Goal: Task Accomplishment & Management: Manage account settings

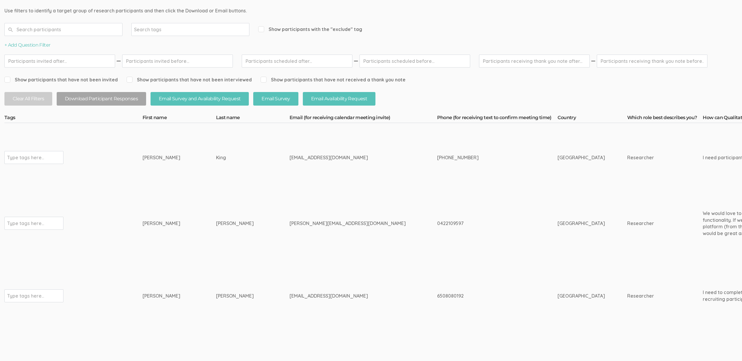
click at [216, 220] on td "Nguyen" at bounding box center [252, 223] width 73 height 63
drag, startPoint x: 213, startPoint y: 223, endPoint x: 135, endPoint y: 222, distance: 78.8
copy tr "Type tags here... Jacqueline Nguyen"
click at [289, 223] on div "jackie@honeycombstrategy.com.au" at bounding box center [351, 223] width 125 height 7
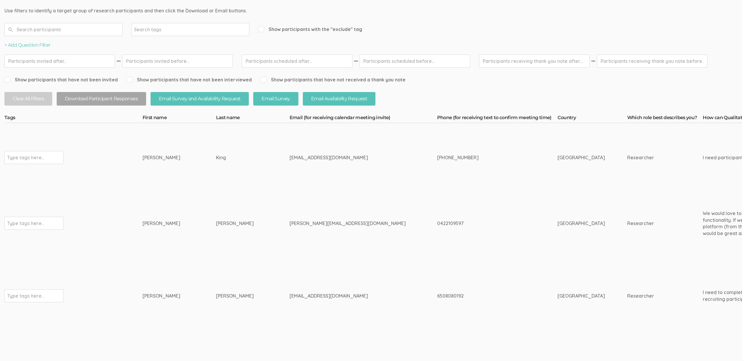
click at [289, 224] on div "jackie@honeycombstrategy.com.au" at bounding box center [351, 223] width 125 height 7
click at [289, 224] on div "[PERSON_NAME][EMAIL_ADDRESS][DOMAIN_NAME]" at bounding box center [351, 223] width 125 height 7
copy div "honeycombstrategy"
click at [346, 204] on td "[PERSON_NAME][EMAIL_ADDRESS][DOMAIN_NAME]" at bounding box center [363, 223] width 148 height 63
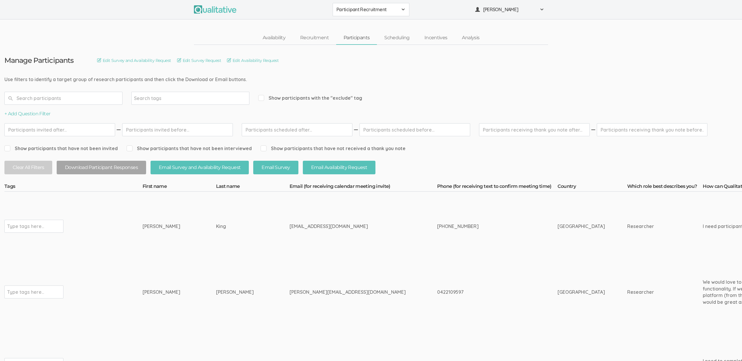
click at [354, 1] on div "Participant Recruitment 2310 FL Elic AAM 2310 FL Elic LTXF 2310 FL Elic WNHF 23…" at bounding box center [371, 9] width 742 height 19
click at [355, 8] on span "Participant Recruitment" at bounding box center [366, 9] width 61 height 7
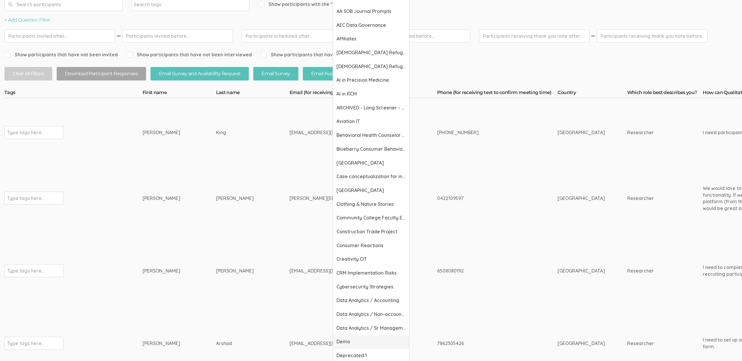
scroll to position [94, 0]
click at [363, 339] on span "Demo" at bounding box center [370, 341] width 69 height 7
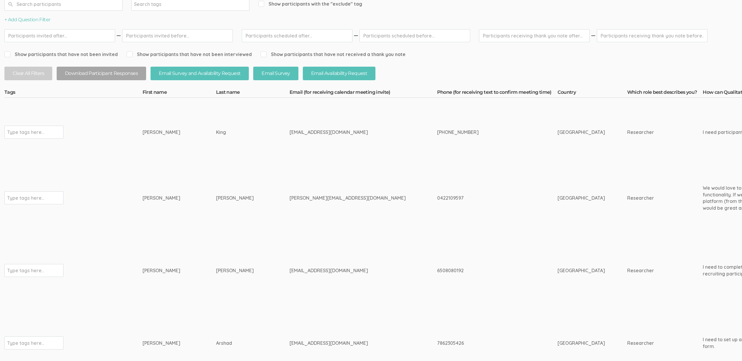
click at [557, 190] on td "[GEOGRAPHIC_DATA]" at bounding box center [592, 198] width 70 height 63
click at [465, 205] on td "0422109597" at bounding box center [497, 198] width 120 height 63
click at [372, 222] on td "[PERSON_NAME][EMAIL_ADDRESS][DOMAIN_NAME]" at bounding box center [363, 198] width 148 height 63
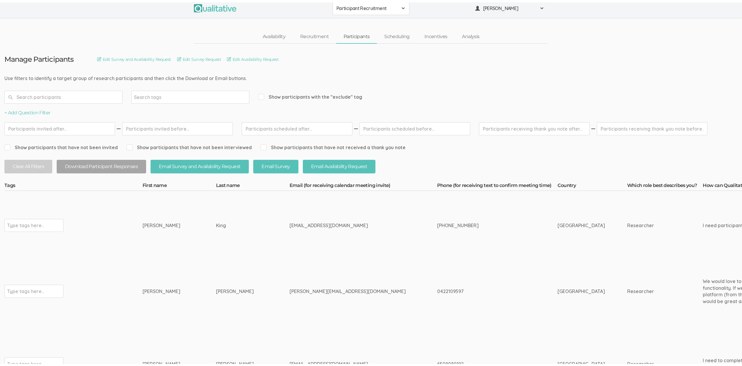
scroll to position [0, 0]
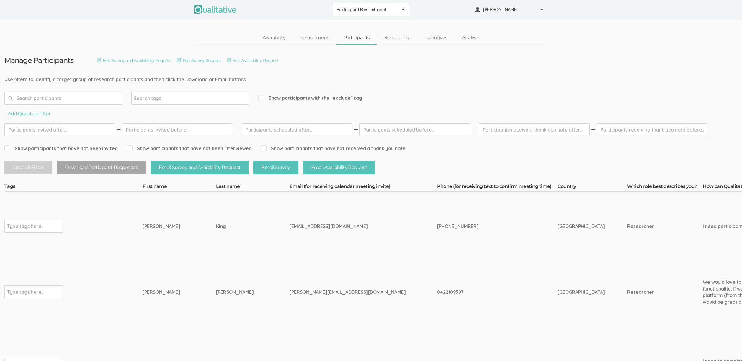
click at [398, 36] on link "Scheduling" at bounding box center [397, 38] width 40 height 13
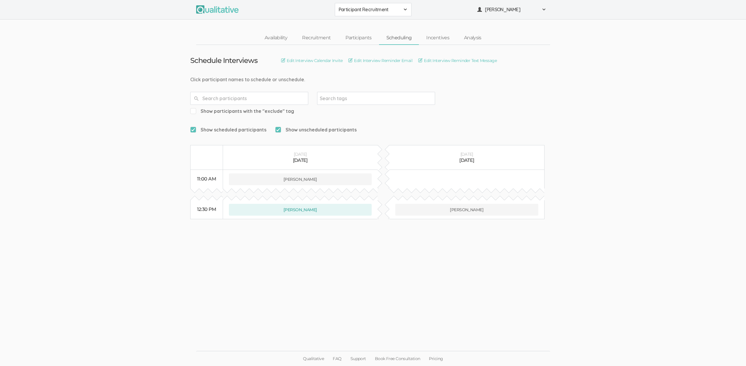
click at [261, 343] on ui-view "Qualitative FAQ Support Book Free Consultation Pricing" at bounding box center [373, 343] width 746 height 45
click at [274, 40] on link "Availability" at bounding box center [275, 38] width 37 height 13
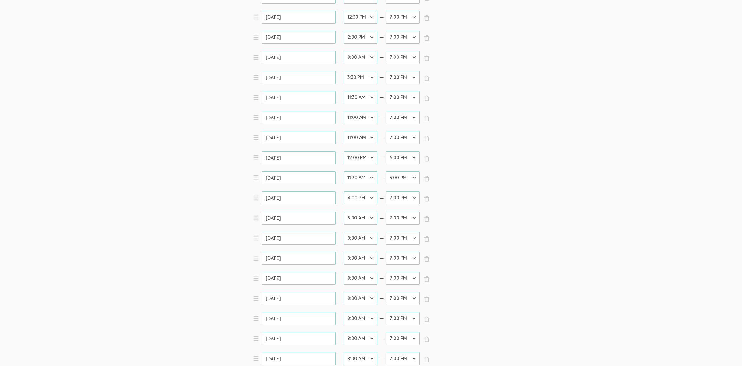
scroll to position [292, 0]
click at [359, 271] on select "12:00 AM 12:30 AM 1:00 AM 1:30 AM 2:00 AM 2:30 AM 3:00 AM 3:30 AM 4:00 AM 4:30 …" at bounding box center [360, 274] width 34 height 13
select select "24"
click at [343, 268] on select "12:00 AM 12:30 AM 1:00 AM 1:30 AM 2:00 AM 2:30 AM 3:00 AM 3:30 AM 4:00 AM 4:30 …" at bounding box center [360, 274] width 34 height 13
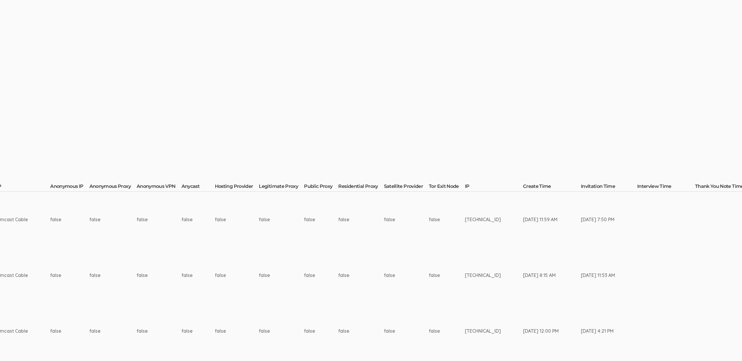
scroll to position [0, 1475]
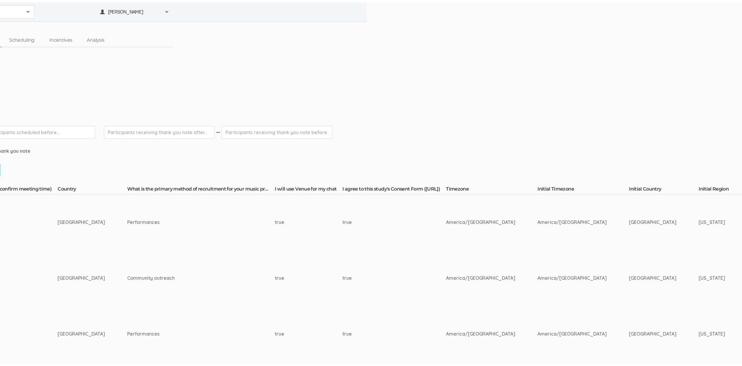
scroll to position [0, 0]
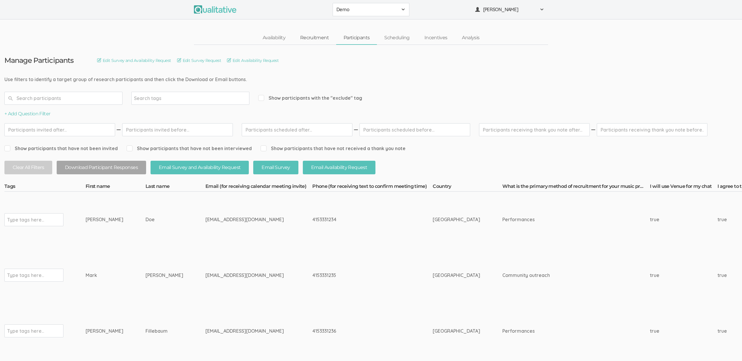
click at [326, 37] on link "Recruitment" at bounding box center [314, 38] width 43 height 13
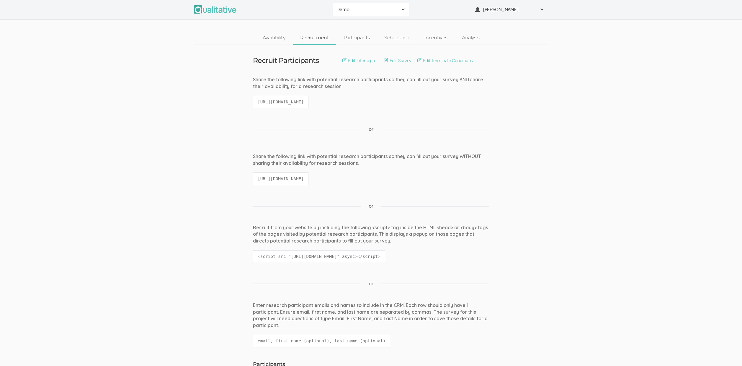
click at [303, 100] on code "https://qualitative.io/screener/60183d392a353e39a52541a6" at bounding box center [280, 102] width 55 height 13
copy ui-view "https://qualitative.io/screener/60183d392a353e39a52541a6"
click at [166, 174] on ui-view "Share the following link with potential research participants so they can fill …" at bounding box center [371, 172] width 742 height 38
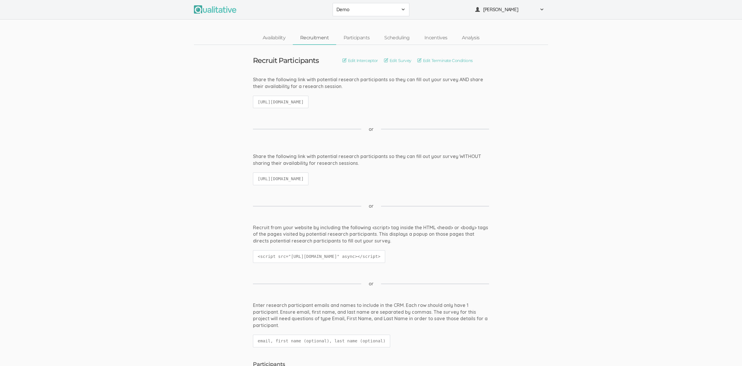
drag, startPoint x: 271, startPoint y: 101, endPoint x: 343, endPoint y: 100, distance: 71.4
click at [308, 100] on code "https://qualitative.io/screener/60183d392a353e39a52541a6" at bounding box center [280, 102] width 55 height 13
drag, startPoint x: 293, startPoint y: 102, endPoint x: 344, endPoint y: 182, distance: 95.1
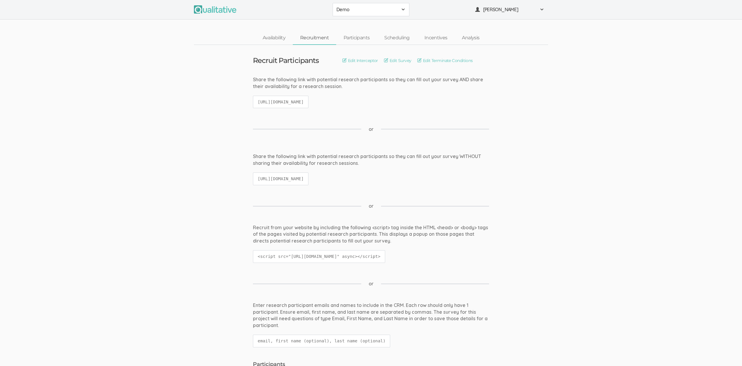
click at [308, 182] on code "https://qualitative.io/survey/60183d392a353e39a52541a6/questions" at bounding box center [280, 178] width 55 height 13
drag, startPoint x: 341, startPoint y: 176, endPoint x: 305, endPoint y: 104, distance: 80.9
click at [305, 104] on code "https://qualitative.io/screener/60183d392a353e39a52541a6" at bounding box center [280, 102] width 55 height 13
drag, startPoint x: 295, startPoint y: 100, endPoint x: 358, endPoint y: 179, distance: 101.2
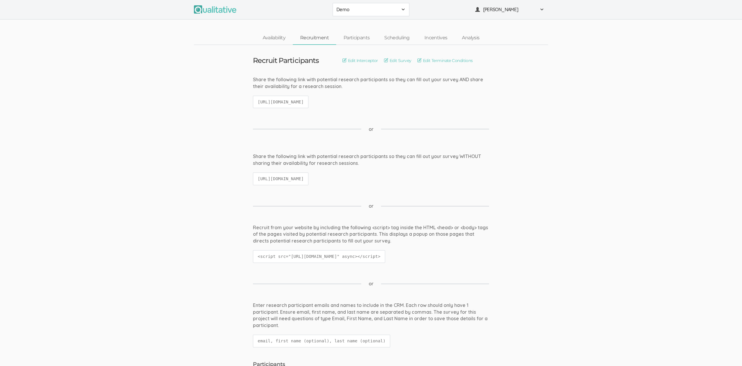
click at [308, 179] on code "https://qualitative.io/survey/60183d392a353e39a52541a6/questions" at bounding box center [280, 178] width 55 height 13
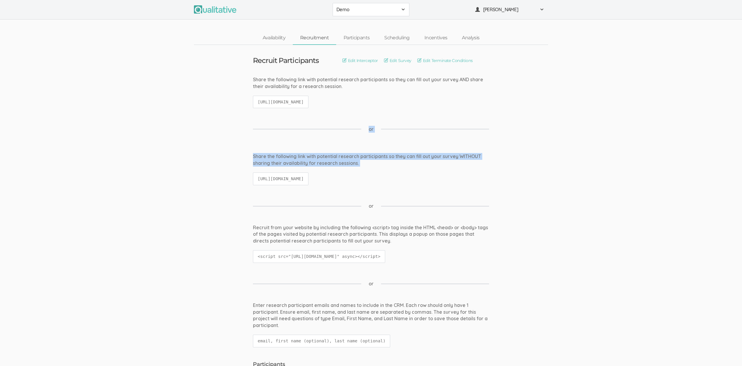
drag, startPoint x: 330, startPoint y: 160, endPoint x: 292, endPoint y: 111, distance: 62.5
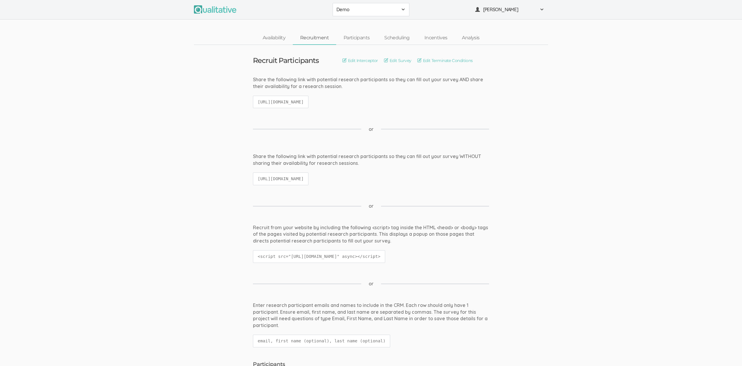
click at [290, 99] on code "https://qualitative.io/screener/60183d392a353e39a52541a6" at bounding box center [280, 102] width 55 height 13
drag, startPoint x: 285, startPoint y: 100, endPoint x: 344, endPoint y: 183, distance: 101.5
click at [308, 183] on code "https://qualitative.io/survey/60183d392a353e39a52541a6/questions" at bounding box center [280, 178] width 55 height 13
click at [393, 37] on link "Scheduling" at bounding box center [397, 38] width 40 height 13
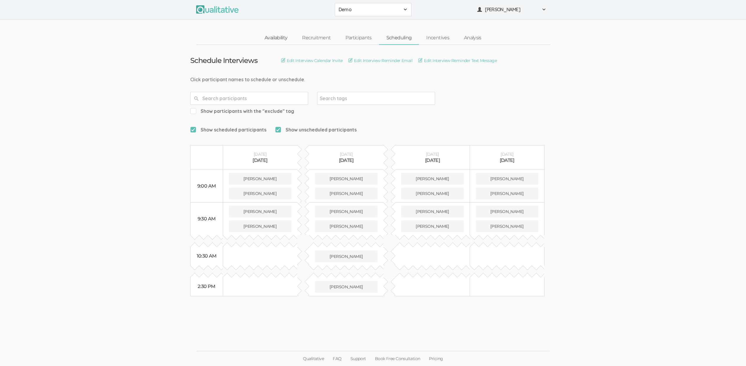
click at [274, 34] on link "Availability" at bounding box center [275, 38] width 37 height 13
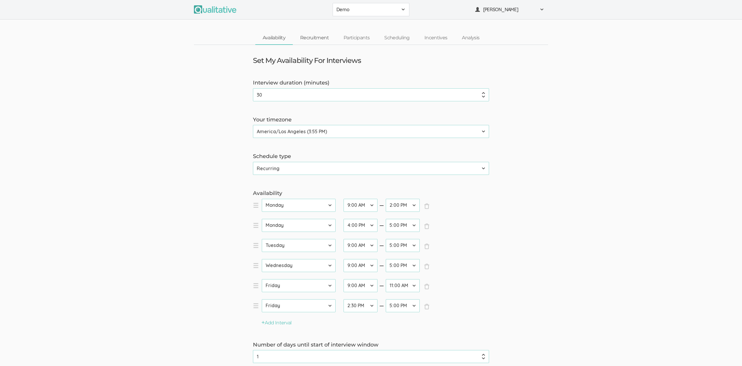
click at [307, 37] on link "Recruitment" at bounding box center [314, 38] width 43 height 13
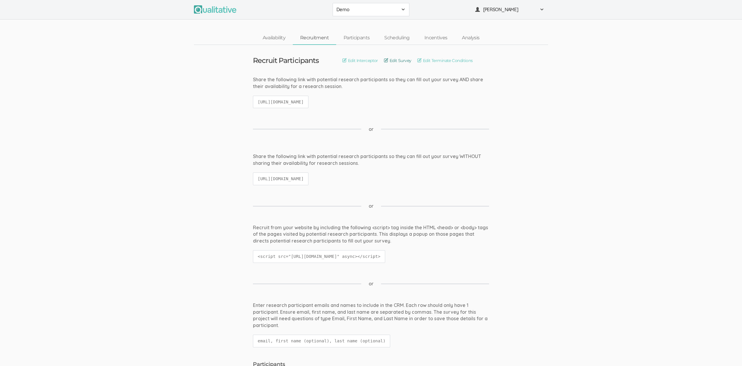
click at [390, 61] on link "Edit Survey" at bounding box center [397, 60] width 27 height 6
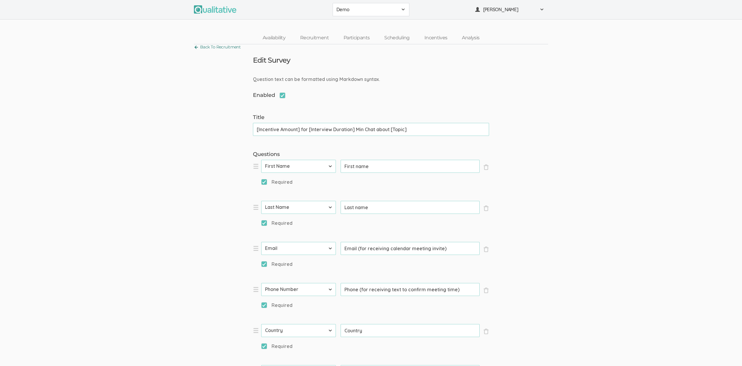
click at [218, 48] on link "Back To Recruitment" at bounding box center [217, 47] width 47 height 8
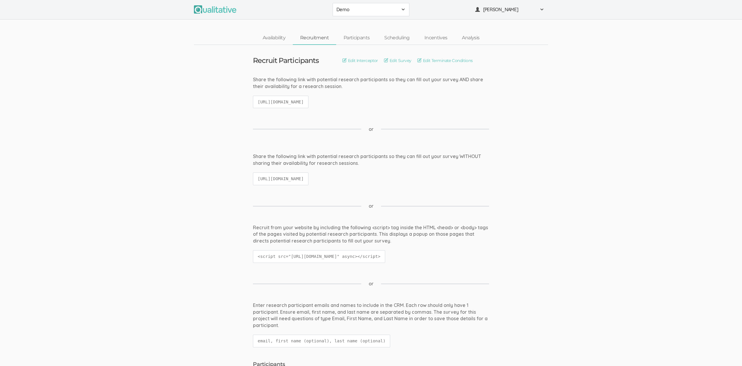
drag, startPoint x: 258, startPoint y: 101, endPoint x: 382, endPoint y: 104, distance: 124.0
click at [308, 104] on code "https://qualitative.io/screener/60183d392a353e39a52541a6" at bounding box center [280, 102] width 55 height 13
click at [294, 107] on code "https://qualitative.io/screener/60183d392a353e39a52541a6" at bounding box center [280, 102] width 55 height 13
drag, startPoint x: 288, startPoint y: 101, endPoint x: 369, endPoint y: 104, distance: 80.3
click at [308, 104] on code "https://qualitative.io/screener/60183d392a353e39a52541a6" at bounding box center [280, 102] width 55 height 13
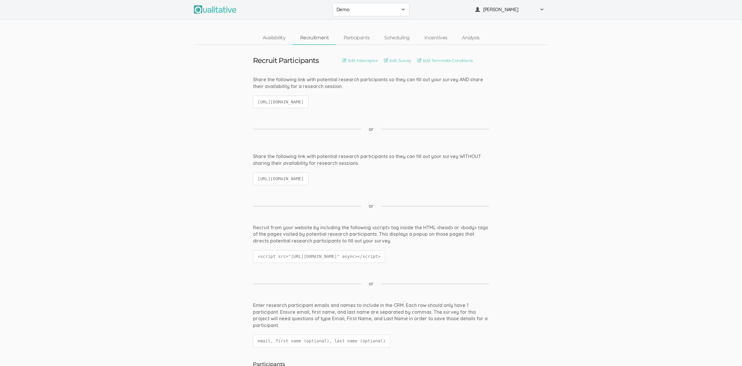
click at [308, 104] on code "https://qualitative.io/screener/60183d392a353e39a52541a6" at bounding box center [280, 102] width 55 height 13
drag, startPoint x: 261, startPoint y: 179, endPoint x: 396, endPoint y: 179, distance: 135.2
click at [308, 179] on code "https://qualitative.io/survey/60183d392a353e39a52541a6/questions" at bounding box center [280, 178] width 55 height 13
drag, startPoint x: 290, startPoint y: 177, endPoint x: 352, endPoint y: 180, distance: 61.7
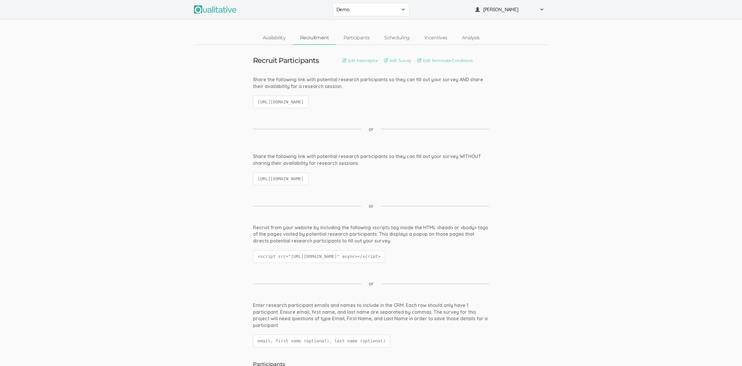
click at [308, 180] on code "https://qualitative.io/survey/60183d392a353e39a52541a6/questions" at bounding box center [280, 178] width 55 height 13
click at [356, 38] on link "Participants" at bounding box center [356, 38] width 41 height 13
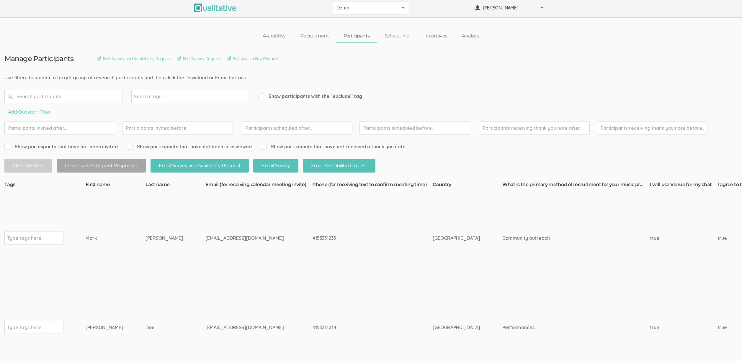
scroll to position [2, 0]
drag, startPoint x: 398, startPoint y: 37, endPoint x: 406, endPoint y: 51, distance: 16.1
click at [398, 37] on link "Scheduling" at bounding box center [397, 36] width 40 height 13
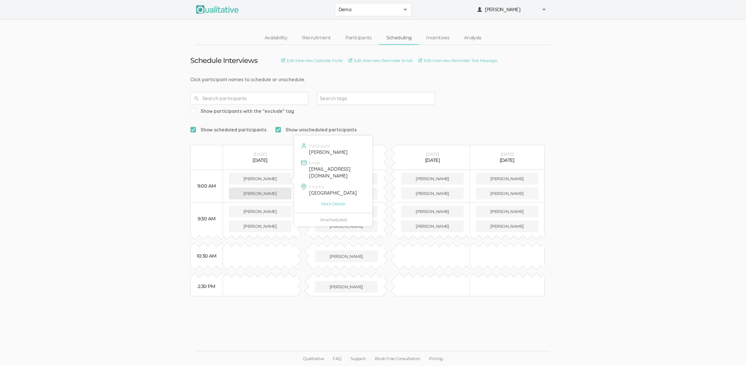
click at [262, 187] on button "Mark Simmons" at bounding box center [260, 193] width 63 height 12
click at [244, 187] on button "Mark Simmons" at bounding box center [260, 193] width 63 height 12
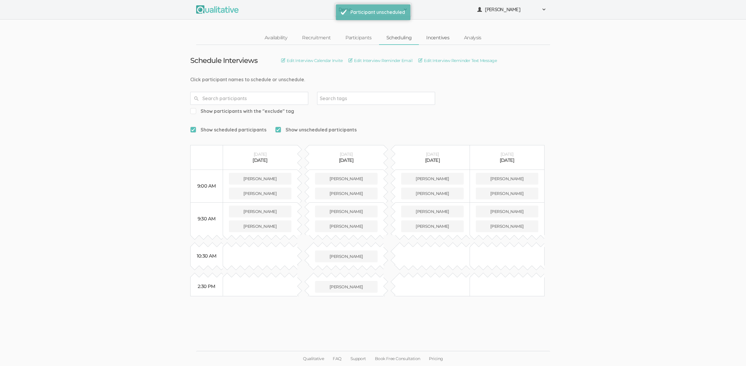
click at [445, 39] on link "Incentives" at bounding box center [438, 38] width 38 height 13
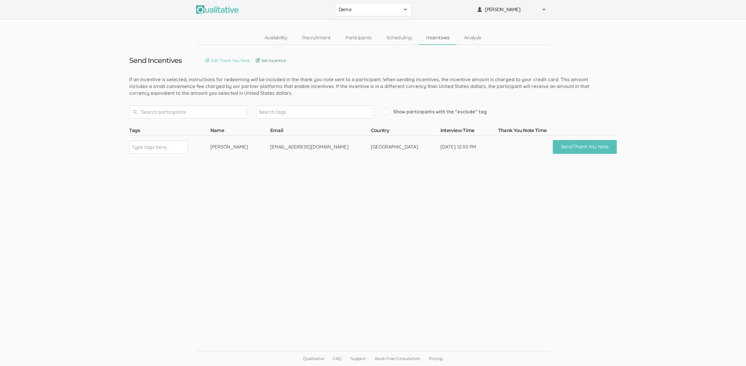
click at [284, 60] on link "Set Incentive" at bounding box center [271, 60] width 30 height 6
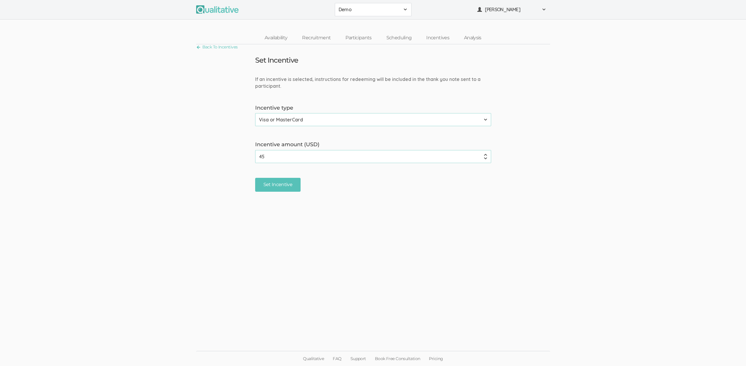
click at [277, 117] on select "None Amazon Gift Card Visa or MasterCard" at bounding box center [373, 119] width 236 height 13
click at [529, 10] on span "[PERSON_NAME]" at bounding box center [511, 9] width 53 height 7
click at [606, 91] on form "If an incentive is selected, instructions for redeeming will be included in the…" at bounding box center [373, 134] width 746 height 116
click at [322, 144] on label "Incentive amount (USD)" at bounding box center [373, 145] width 236 height 8
click at [322, 150] on input "45" at bounding box center [373, 156] width 236 height 13
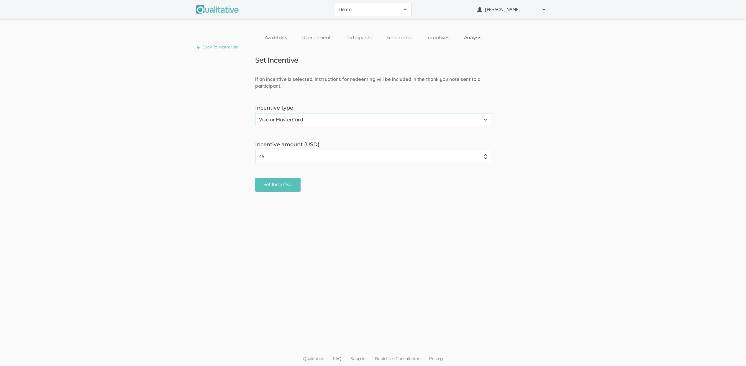
click at [470, 38] on link "Analysis" at bounding box center [473, 38] width 32 height 13
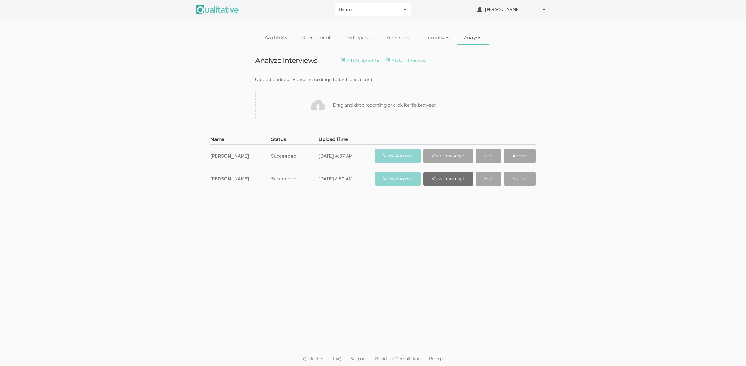
click at [452, 179] on link "View Transcript" at bounding box center [448, 179] width 50 height 14
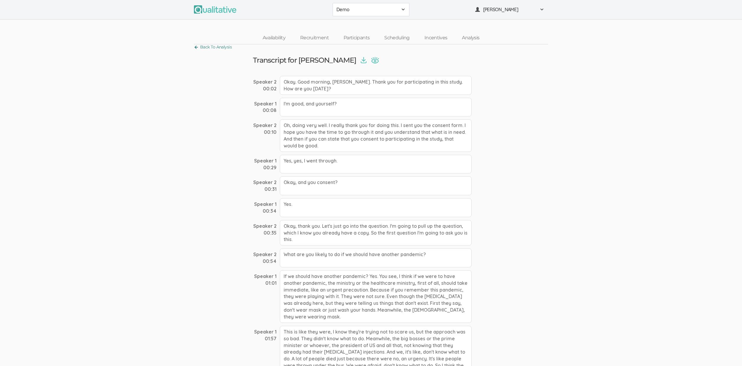
click at [202, 48] on link "Back To Analysis" at bounding box center [213, 47] width 38 height 8
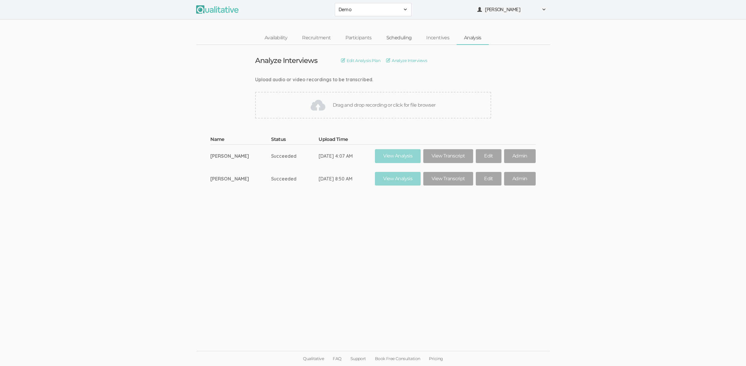
click at [393, 35] on link "Scheduling" at bounding box center [399, 38] width 40 height 13
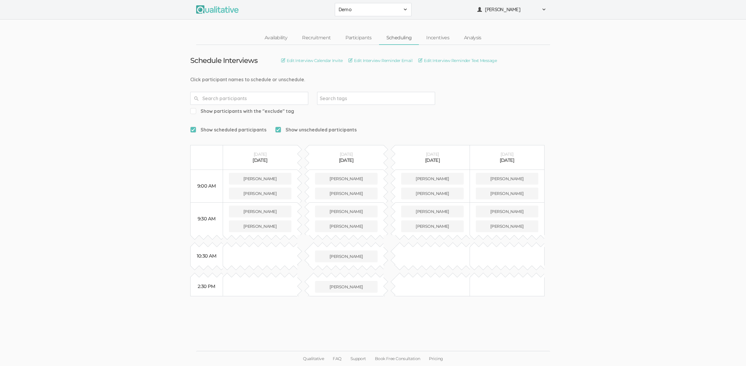
click at [660, 251] on ui-view "Schedule Interviews Edit Interview Calendar Invite Edit Interview Reminder Emai…" at bounding box center [373, 183] width 746 height 276
click at [319, 35] on link "Recruitment" at bounding box center [316, 38] width 43 height 13
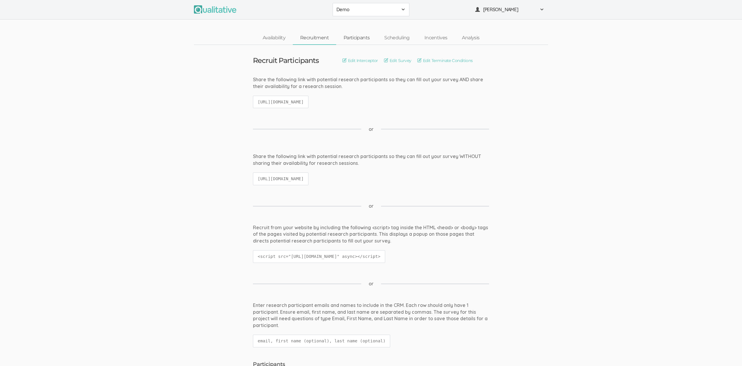
click at [369, 40] on link "Participants" at bounding box center [356, 38] width 41 height 13
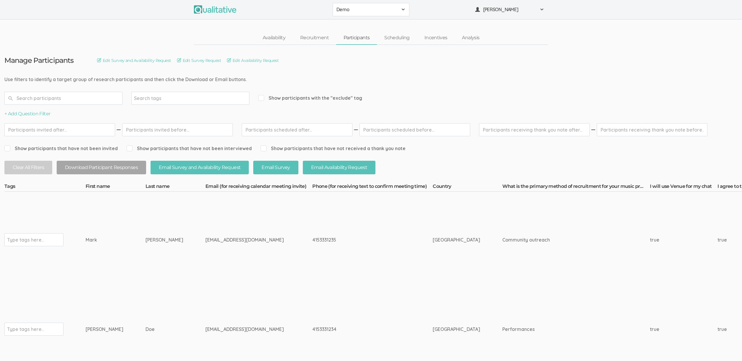
click at [205, 213] on td "rsamarak+ms@gmail.com" at bounding box center [258, 240] width 107 height 96
click at [308, 40] on link "Recruitment" at bounding box center [314, 38] width 43 height 13
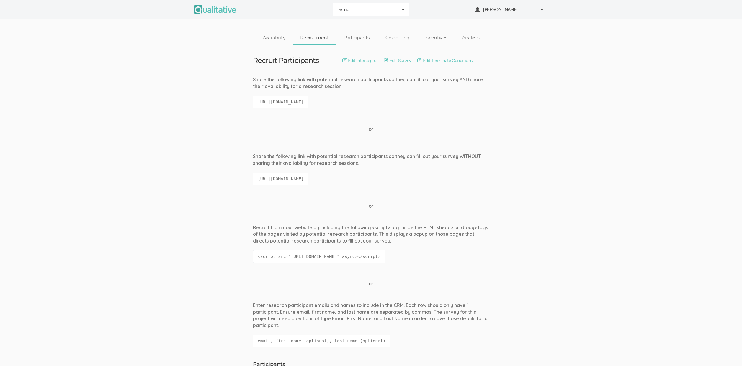
drag, startPoint x: 266, startPoint y: 102, endPoint x: 379, endPoint y: 106, distance: 112.5
click at [308, 106] on code "https://qualitative.io/screener/60183d392a353e39a52541a6" at bounding box center [280, 102] width 55 height 13
drag, startPoint x: 272, startPoint y: 174, endPoint x: 357, endPoint y: 178, distance: 85.6
click at [308, 178] on code "https://qualitative.io/survey/60183d392a353e39a52541a6/questions" at bounding box center [280, 178] width 55 height 13
click at [351, 189] on div "Share the following link with potential research participants so they can fill …" at bounding box center [370, 172] width 245 height 38
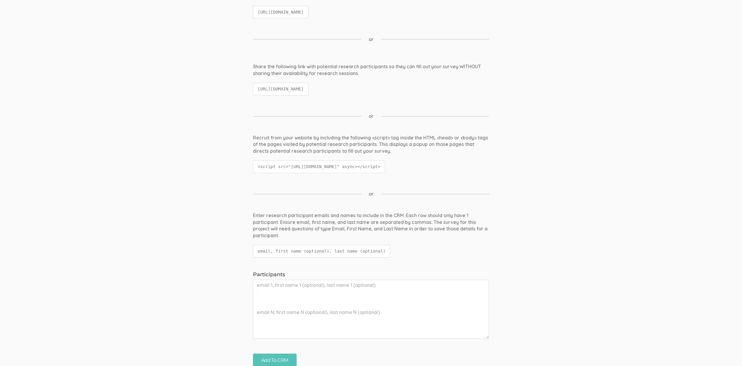
scroll to position [89, 0]
drag, startPoint x: 268, startPoint y: 167, endPoint x: 472, endPoint y: 167, distance: 203.3
click at [385, 167] on code "<script src="https://qualitative.io/js/interceptor.min.js?r=60183d392a353e39a52…" at bounding box center [319, 167] width 132 height 13
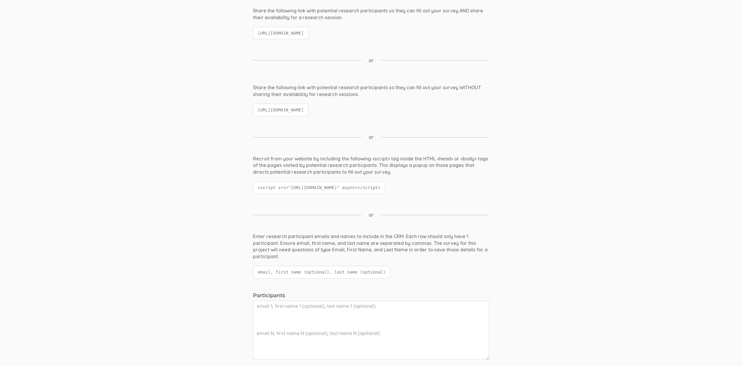
scroll to position [68, 0]
drag, startPoint x: 297, startPoint y: 188, endPoint x: 487, endPoint y: 185, distance: 189.8
click at [385, 185] on code "<script src="https://qualitative.io/js/interceptor.min.js?r=60183d392a353e39a52…" at bounding box center [319, 188] width 132 height 13
drag, startPoint x: 498, startPoint y: 187, endPoint x: 336, endPoint y: 188, distance: 162.0
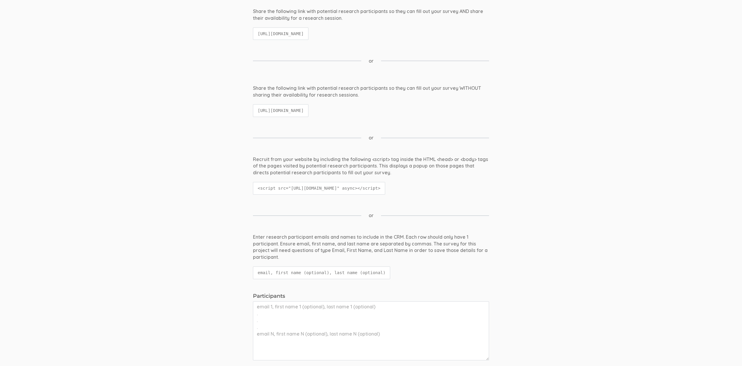
click at [336, 188] on code "<script src="https://qualitative.io/js/interceptor.min.js?r=60183d392a353e39a52…" at bounding box center [319, 188] width 132 height 13
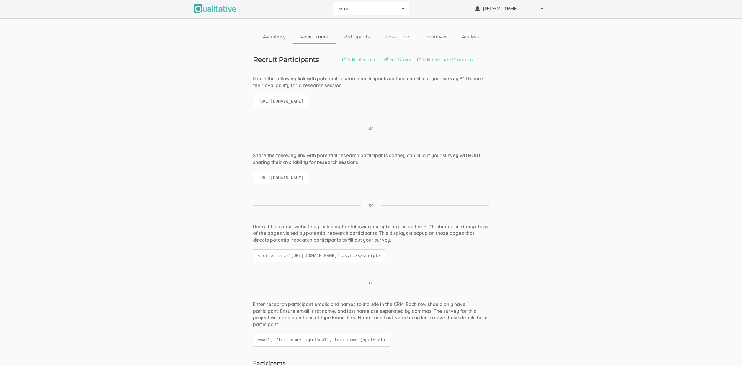
scroll to position [1, 0]
click at [362, 60] on link "Edit Interceptor" at bounding box center [360, 59] width 36 height 6
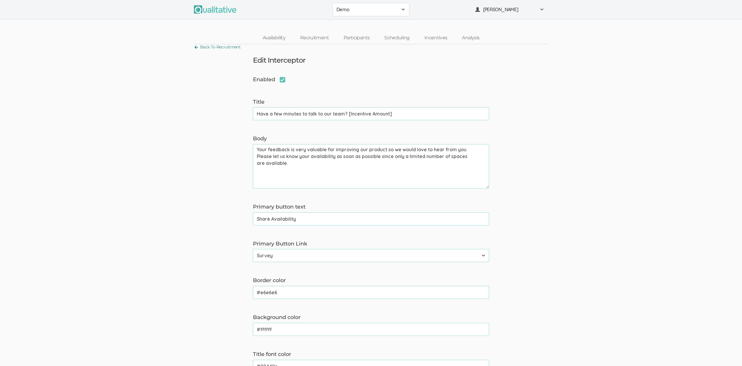
click at [219, 46] on link "Back To Recruitment" at bounding box center [217, 47] width 47 height 8
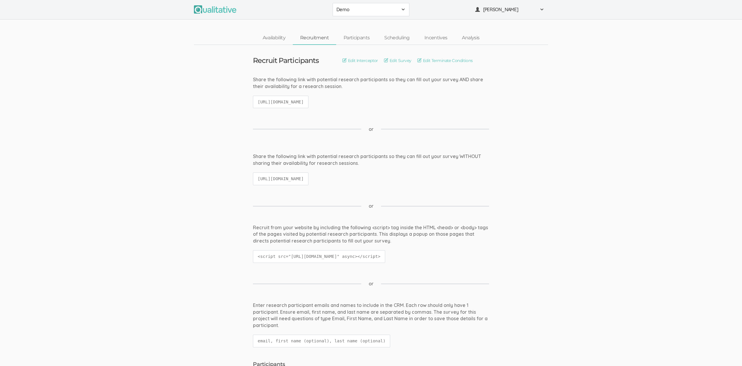
drag, startPoint x: 277, startPoint y: 179, endPoint x: 390, endPoint y: 178, distance: 113.0
click at [308, 178] on code "https://qualitative.io/survey/60183d392a353e39a52541a6/questions" at bounding box center [280, 178] width 55 height 13
click at [308, 99] on code "https://qualitative.io/screener/60183d392a353e39a52541a6" at bounding box center [280, 102] width 55 height 13
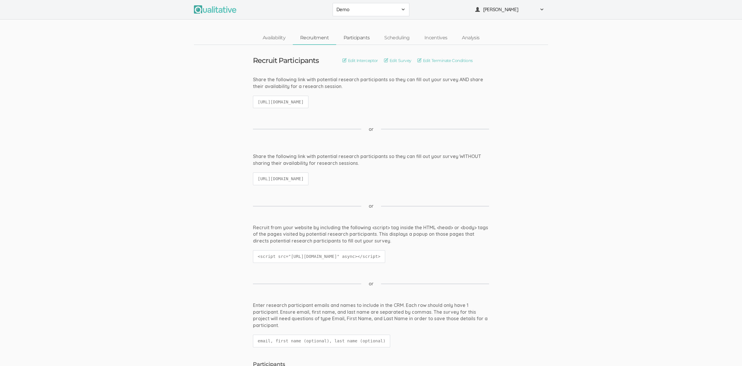
click at [357, 39] on link "Participants" at bounding box center [356, 38] width 41 height 13
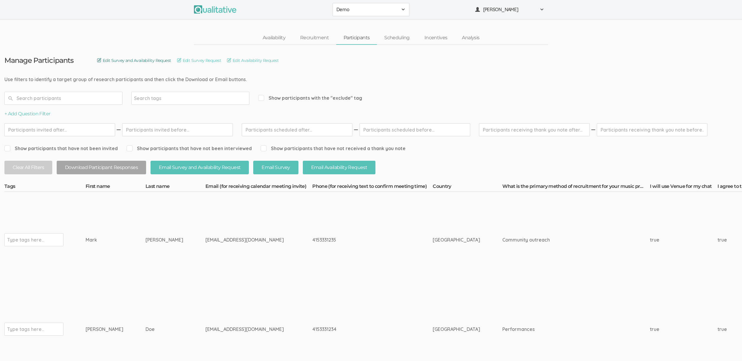
click at [151, 59] on link "Edit Survey and Availability Request" at bounding box center [134, 60] width 74 height 6
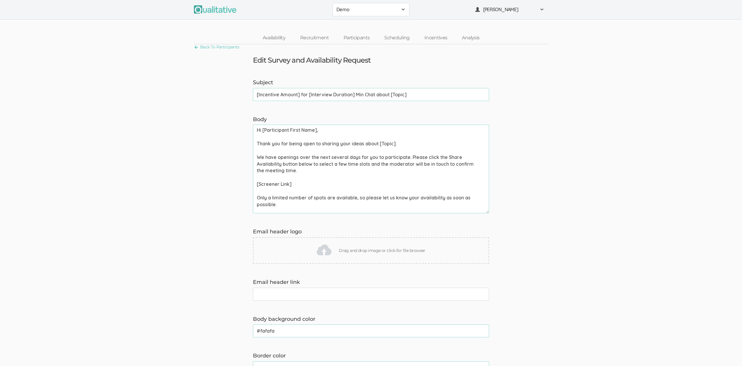
click at [264, 93] on input "[Incentive Amount] for [Interview Duration] Min Chat about [Topic]" at bounding box center [371, 94] width 236 height 13
click at [171, 159] on form "Subject [Incentive Amount] for [Interview Duration] Min Chat about [Topic] (suc…" at bounding box center [371, 314] width 742 height 471
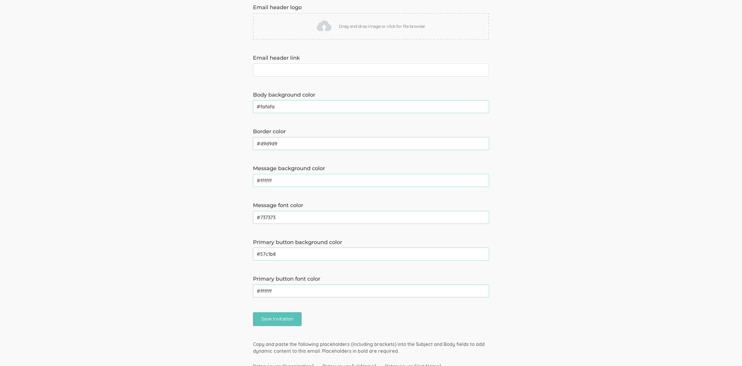
scroll to position [321, 0]
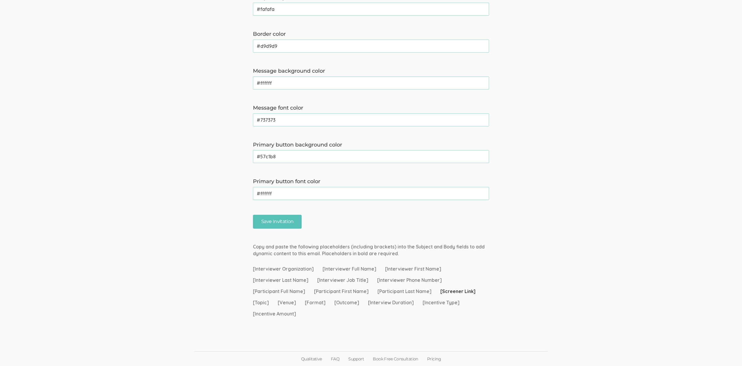
drag, startPoint x: 277, startPoint y: 270, endPoint x: 439, endPoint y: 325, distance: 170.5
click at [399, 304] on span "[Interview Duration]" at bounding box center [391, 302] width 46 height 7
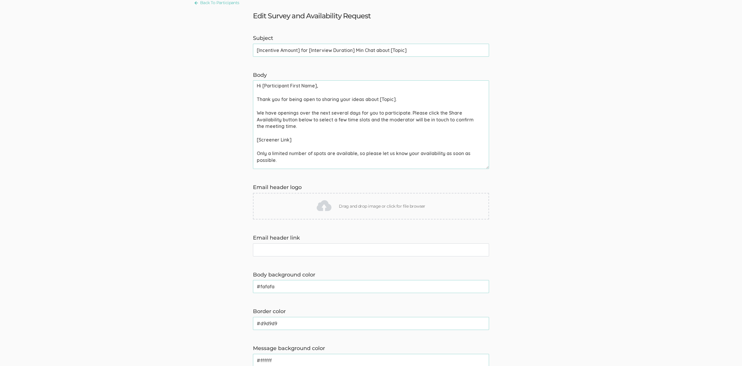
scroll to position [0, 0]
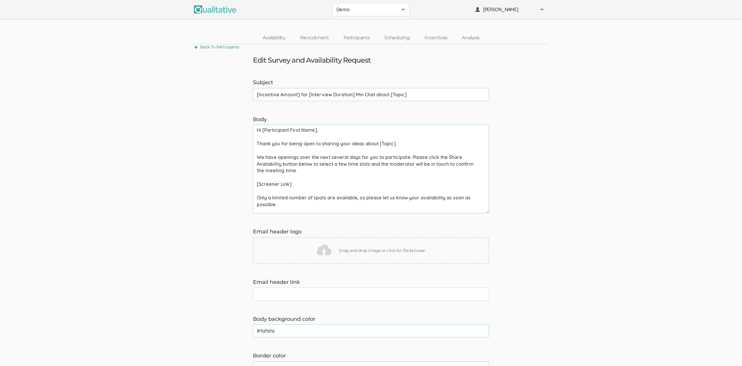
click at [228, 45] on link "Back To Participants" at bounding box center [216, 47] width 45 height 8
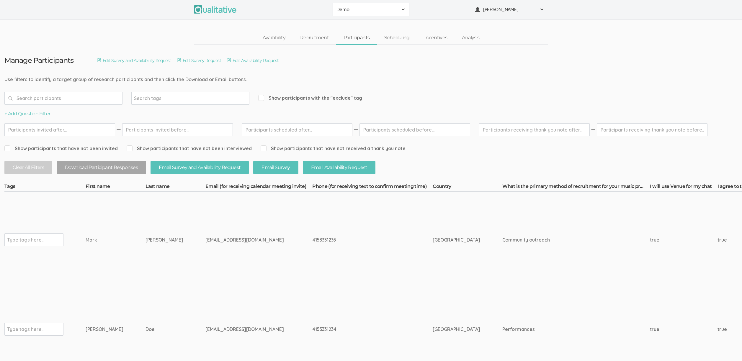
click at [396, 41] on link "Scheduling" at bounding box center [397, 38] width 40 height 13
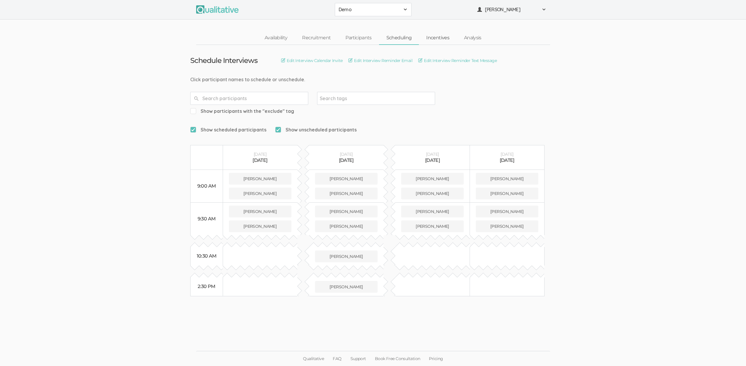
click at [434, 38] on link "Incentives" at bounding box center [438, 38] width 38 height 13
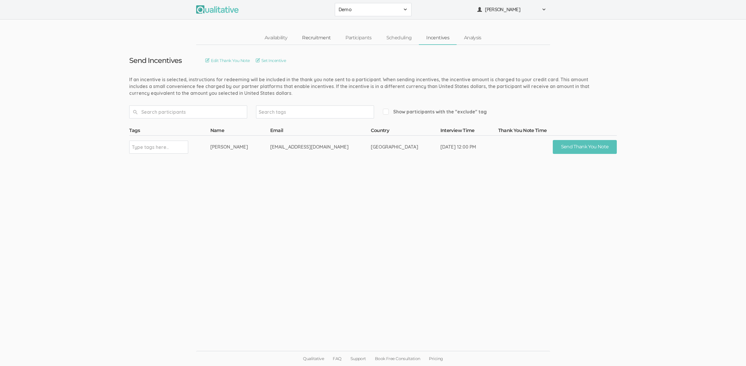
click at [311, 35] on link "Recruitment" at bounding box center [316, 38] width 43 height 13
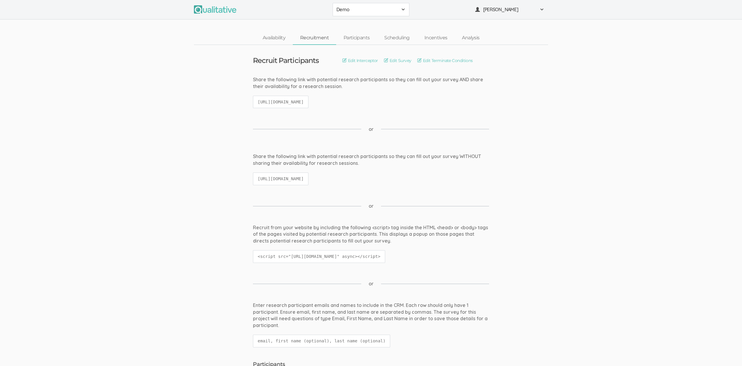
click at [270, 176] on code "https://qualitative.io/survey/60183d392a353e39a52541a6/questions" at bounding box center [280, 178] width 55 height 13
copy ui-view "https://qualitative.io/survey/60183d392a353e39a52541a6/questions"
click at [176, 174] on ui-view "Share the following link with potential research participants so they can fill …" at bounding box center [371, 172] width 742 height 38
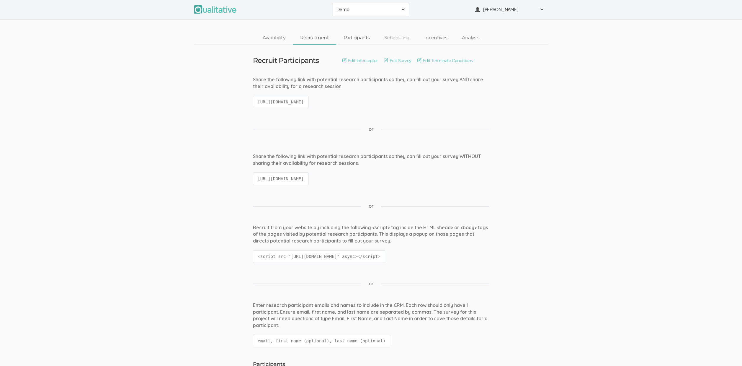
click at [353, 40] on link "Participants" at bounding box center [356, 38] width 41 height 13
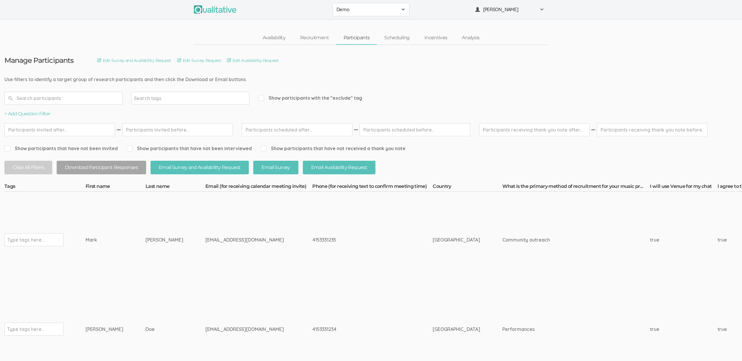
click at [81, 102] on input "text" at bounding box center [63, 98] width 118 height 13
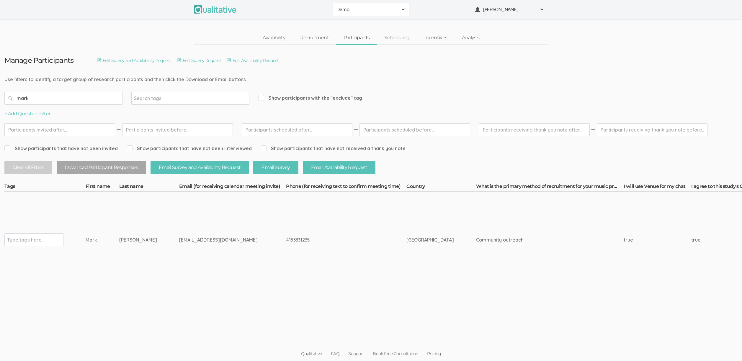
type input "mark"
click at [158, 258] on td "Simmons" at bounding box center [149, 240] width 60 height 96
click at [397, 37] on link "Scheduling" at bounding box center [397, 38] width 40 height 13
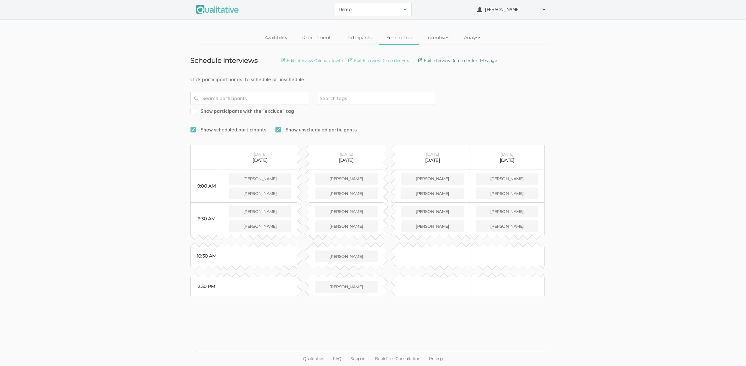
click at [482, 61] on link "Edit Interview Reminder Text Message" at bounding box center [457, 60] width 78 height 6
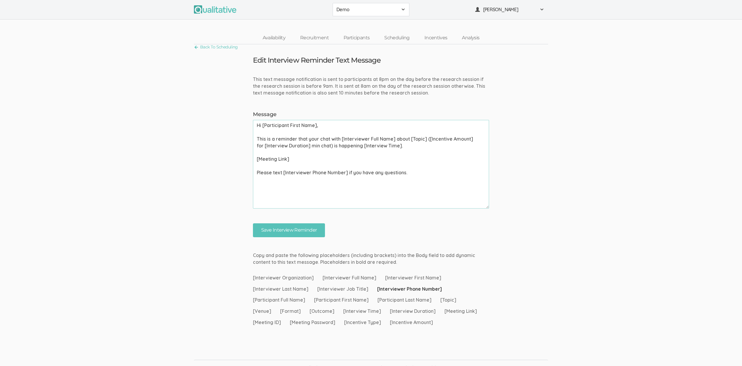
drag, startPoint x: 295, startPoint y: 172, endPoint x: 329, endPoint y: 179, distance: 35.0
click at [329, 179] on textarea "Hi [Participant First Name], This is a reminder that your chat with [Interviewe…" at bounding box center [371, 164] width 236 height 89
drag, startPoint x: 267, startPoint y: 173, endPoint x: 330, endPoint y: 174, distance: 63.5
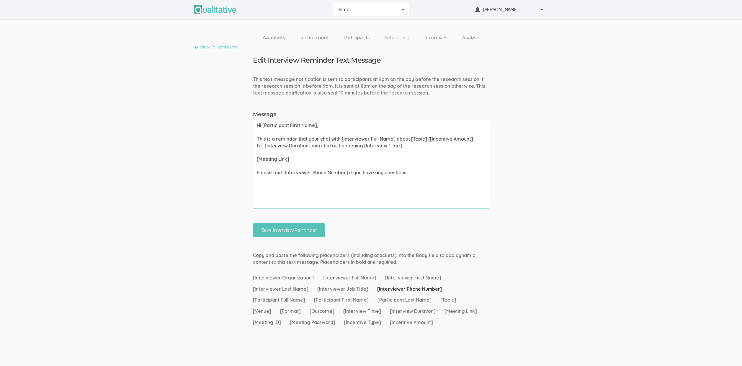
click at [330, 174] on textarea "Hi [Participant First Name], This is a reminder that your chat with [Interviewe…" at bounding box center [371, 164] width 236 height 89
drag, startPoint x: 269, startPoint y: 173, endPoint x: 354, endPoint y: 175, distance: 85.6
click at [354, 175] on textarea "Hi [Participant First Name], This is a reminder that your chat with [Interviewe…" at bounding box center [371, 164] width 236 height 89
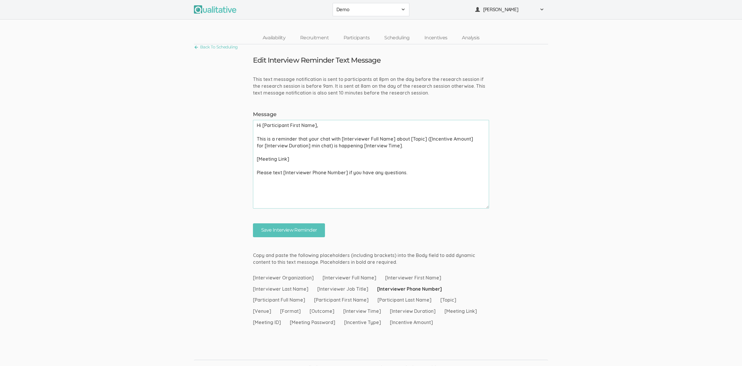
drag, startPoint x: 269, startPoint y: 171, endPoint x: 339, endPoint y: 172, distance: 70.6
click at [339, 172] on textarea "Hi [Participant First Name], This is a reminder that your chat with [Interviewe…" at bounding box center [371, 164] width 236 height 89
click at [215, 47] on link "Back To Scheduling" at bounding box center [216, 47] width 44 height 8
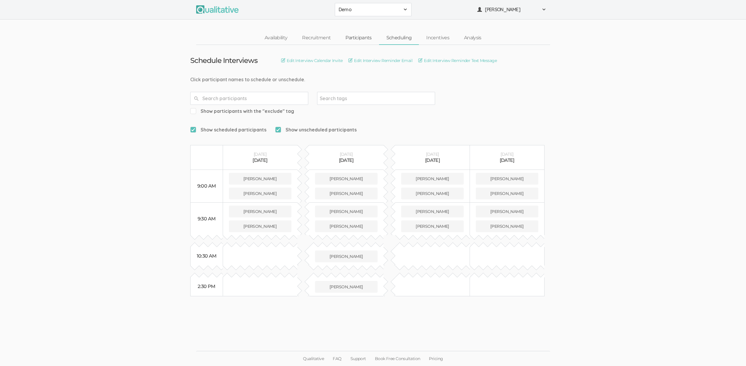
click at [355, 38] on link "Participants" at bounding box center [358, 38] width 41 height 13
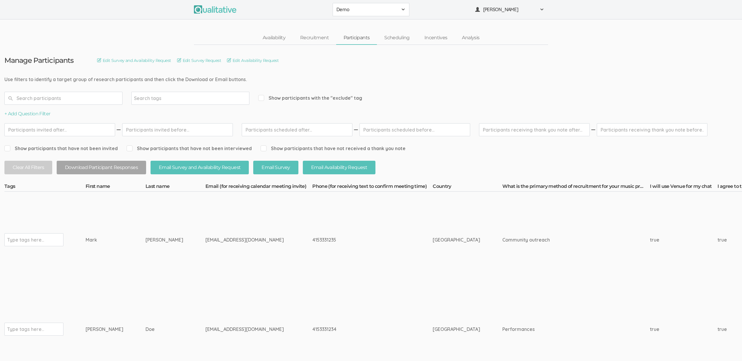
click at [331, 222] on td "4153331235" at bounding box center [372, 240] width 120 height 96
click at [312, 238] on div "4153331235" at bounding box center [361, 240] width 98 height 7
click at [392, 38] on link "Scheduling" at bounding box center [397, 38] width 40 height 13
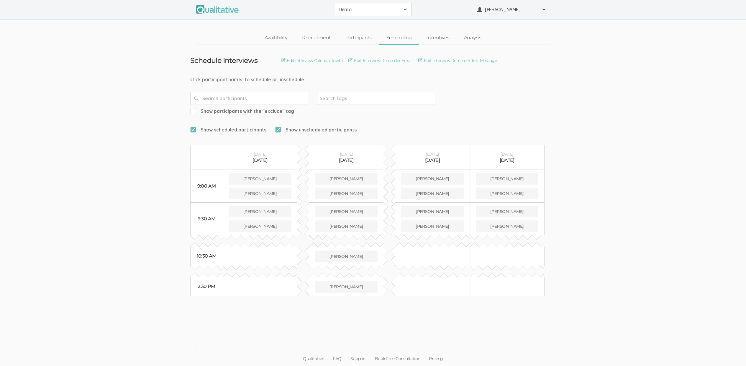
click at [312, 64] on td "Schedule Interviews Edit Interview Calendar Invite Edit Interview Reminder Emai…" at bounding box center [373, 170] width 375 height 251
click at [312, 58] on link "Edit Interview Calendar Invite" at bounding box center [311, 60] width 61 height 6
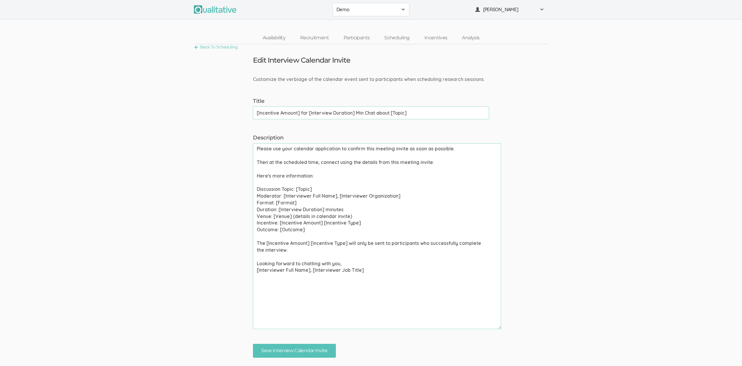
drag, startPoint x: 486, startPoint y: 231, endPoint x: 499, endPoint y: 327, distance: 97.3
click at [499, 327] on textarea "Please use your calendar application to confirm this meeting invite as soon as …" at bounding box center [377, 236] width 248 height 186
click at [302, 165] on textarea "Please use your calendar application to confirm this meeting invite as soon as …" at bounding box center [377, 235] width 249 height 185
drag, startPoint x: 273, startPoint y: 146, endPoint x: 418, endPoint y: 146, distance: 145.8
click at [418, 146] on textarea "Please use your calendar application to confirm this meeting invite as soon as …" at bounding box center [377, 235] width 249 height 185
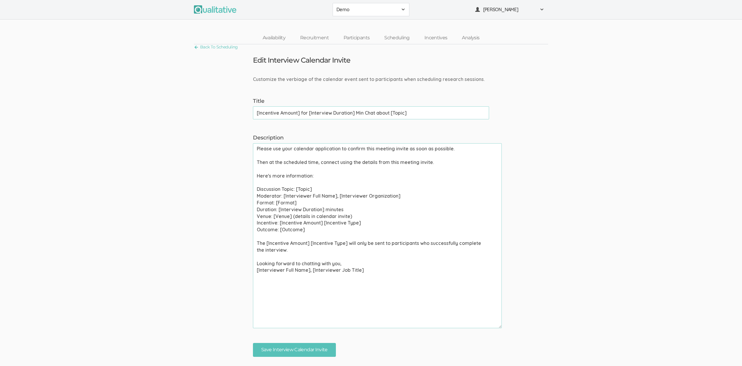
click at [418, 146] on textarea "Please use your calendar application to confirm this meeting invite as soon as …" at bounding box center [377, 235] width 249 height 185
drag, startPoint x: 271, startPoint y: 148, endPoint x: 379, endPoint y: 151, distance: 108.6
click at [379, 151] on textarea "Please use your calendar application to confirm this meeting invite as soon as …" at bounding box center [377, 235] width 249 height 185
drag, startPoint x: 393, startPoint y: 150, endPoint x: 267, endPoint y: 146, distance: 126.4
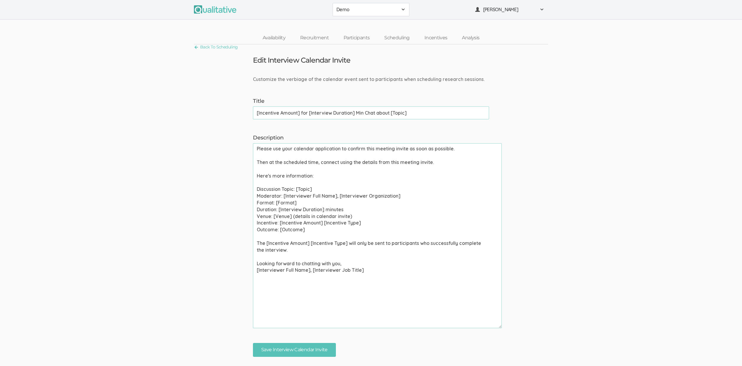
click at [267, 146] on textarea "Please use your calendar application to confirm this meeting invite as soon as …" at bounding box center [377, 235] width 249 height 185
drag, startPoint x: 298, startPoint y: 181, endPoint x: 264, endPoint y: 180, distance: 34.0
click at [264, 180] on textarea "Please use your calendar application to confirm this meeting invite as soon as …" at bounding box center [377, 235] width 249 height 185
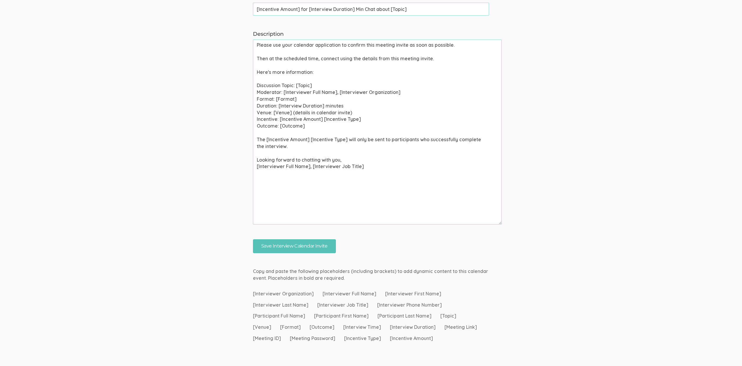
scroll to position [128, 0]
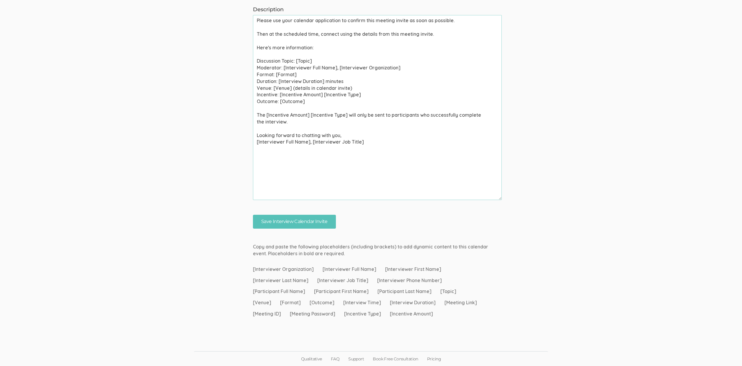
drag, startPoint x: 441, startPoint y: 302, endPoint x: 479, endPoint y: 300, distance: 37.8
click at [479, 300] on div "Copy and paste the following placeholders (including brackets) to add dynamic c…" at bounding box center [370, 280] width 245 height 81
click at [252, 312] on div "Copy and paste the following placeholders (including brackets) to add dynamic c…" at bounding box center [370, 280] width 245 height 81
drag, startPoint x: 252, startPoint y: 312, endPoint x: 283, endPoint y: 312, distance: 30.7
click at [283, 312] on div "Copy and paste the following placeholders (including brackets) to add dynamic c…" at bounding box center [370, 280] width 245 height 81
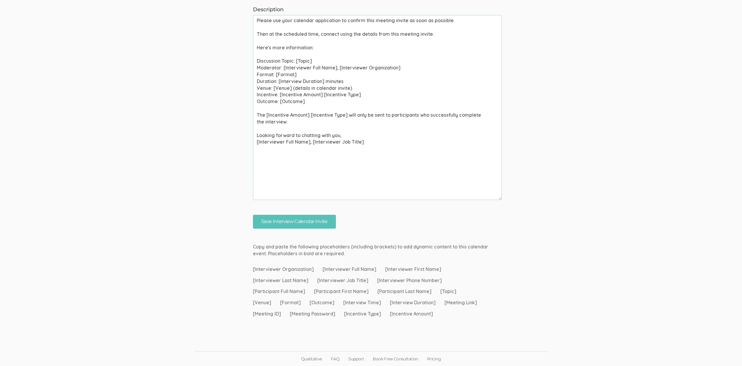
click at [266, 311] on span "[Meeting ID]" at bounding box center [267, 313] width 28 height 7
drag, startPoint x: 252, startPoint y: 313, endPoint x: 283, endPoint y: 311, distance: 31.3
click at [283, 311] on div "Copy and paste the following placeholders (including brackets) to add dynamic c…" at bounding box center [370, 280] width 245 height 81
click at [289, 321] on ui-view "Qualitative FAQ Support Book Free Consultation Pricing" at bounding box center [371, 343] width 742 height 45
drag, startPoint x: 289, startPoint y: 313, endPoint x: 334, endPoint y: 315, distance: 44.6
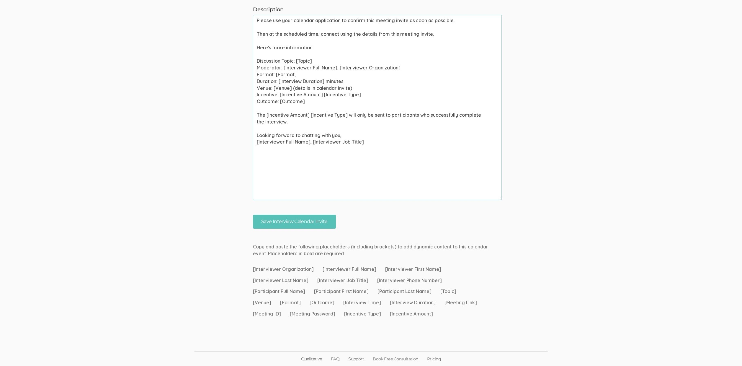
click at [334, 315] on div "Copy and paste the following placeholders (including brackets) to add dynamic c…" at bounding box center [370, 280] width 245 height 81
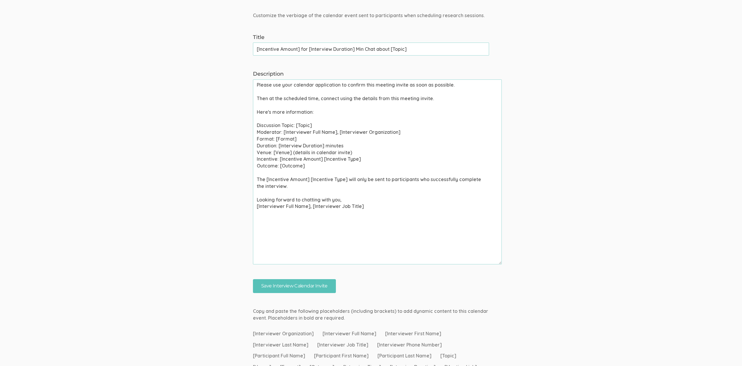
scroll to position [0, 0]
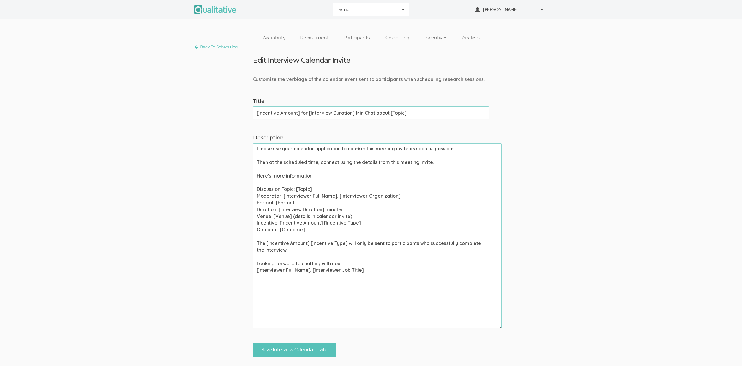
drag, startPoint x: 268, startPoint y: 167, endPoint x: 251, endPoint y: 167, distance: 17.1
click at [251, 167] on div "Description Please use your calendar application to confirm this meeting invite…" at bounding box center [370, 231] width 245 height 194
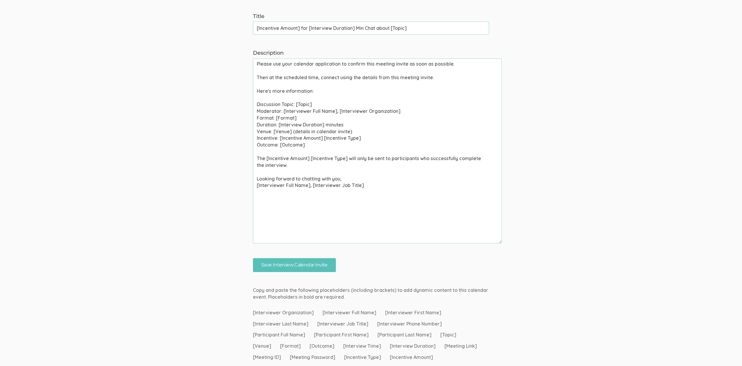
scroll to position [128, 0]
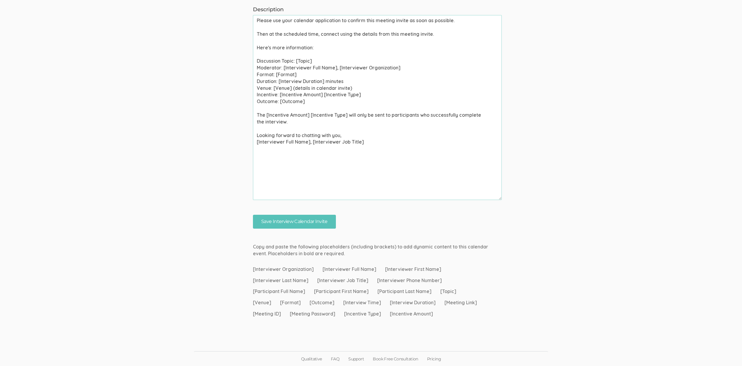
drag, startPoint x: 261, startPoint y: 312, endPoint x: 323, endPoint y: 313, distance: 61.4
click at [323, 313] on div "Copy and paste the following placeholders (including brackets) to add dynamic c…" at bounding box center [370, 280] width 245 height 81
click at [323, 313] on span "[Meeting Password]" at bounding box center [312, 313] width 45 height 7
drag, startPoint x: 338, startPoint y: 313, endPoint x: 303, endPoint y: 295, distance: 39.3
click at [303, 295] on div "Copy and paste the following placeholders (including brackets) to add dynamic c…" at bounding box center [370, 280] width 245 height 81
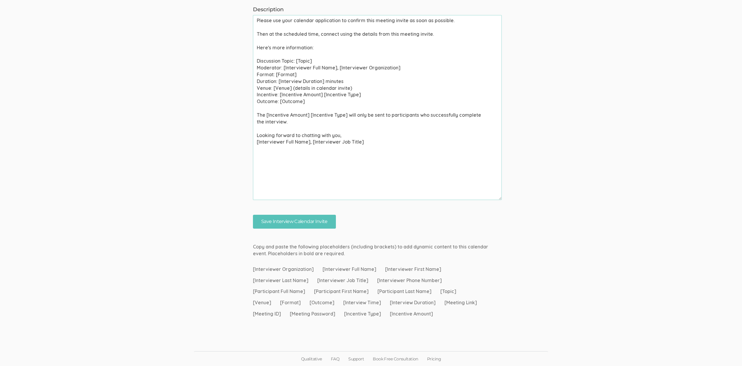
click at [302, 295] on div "Copy and paste the following placeholders (including brackets) to add dynamic c…" at bounding box center [370, 280] width 245 height 81
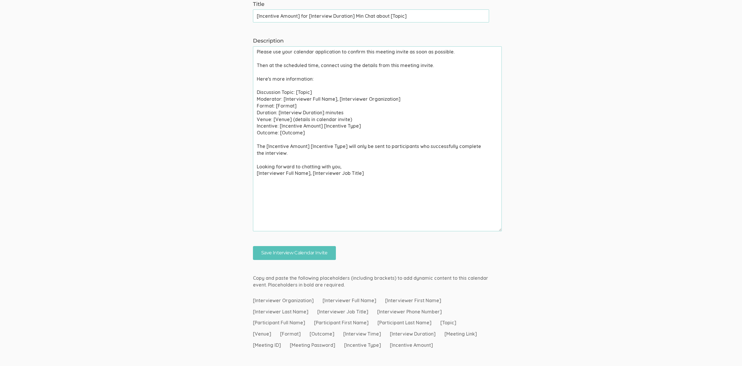
scroll to position [0, 0]
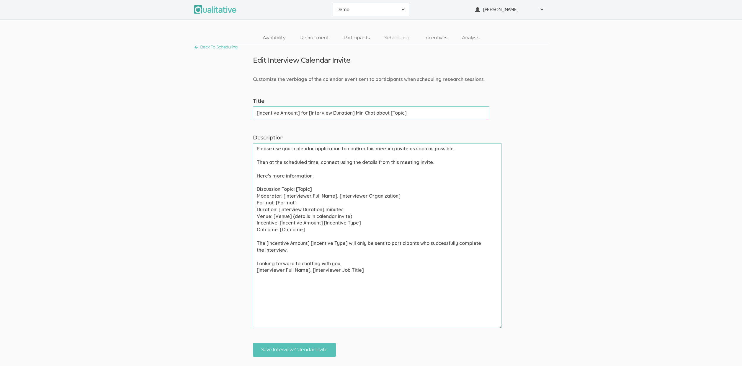
click at [364, 10] on span "Demo" at bounding box center [366, 9] width 61 height 7
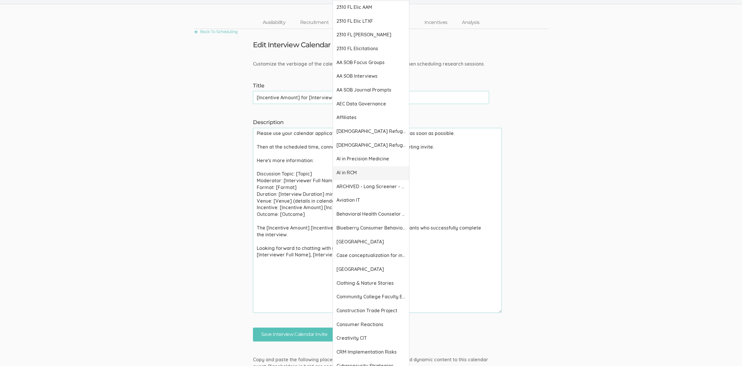
scroll to position [14, 0]
click at [359, 79] on span "AA SOB Interviews" at bounding box center [370, 77] width 69 height 7
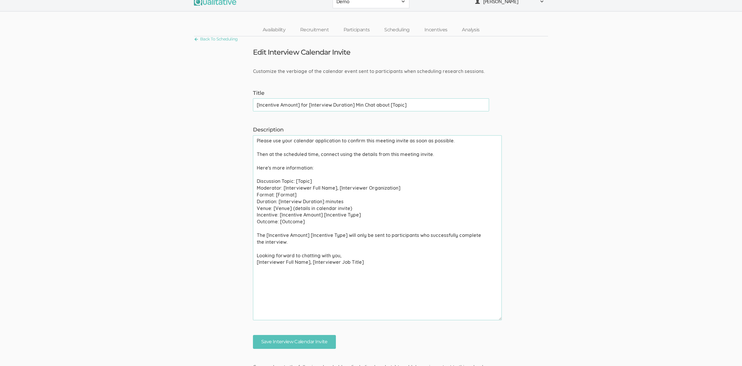
scroll to position [0, 0]
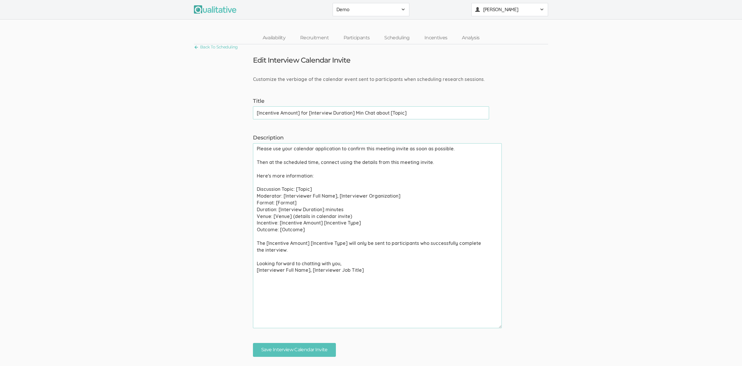
click at [527, 9] on span "[PERSON_NAME]" at bounding box center [509, 9] width 53 height 7
click at [514, 48] on link "Organization Settings" at bounding box center [510, 46] width 76 height 12
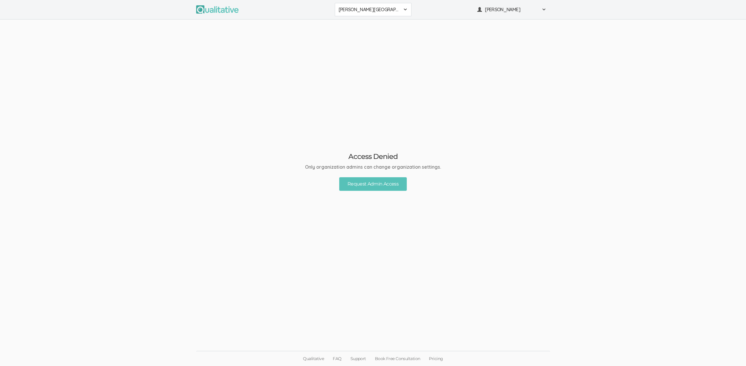
click at [351, 13] on button "Adler University" at bounding box center [373, 9] width 77 height 13
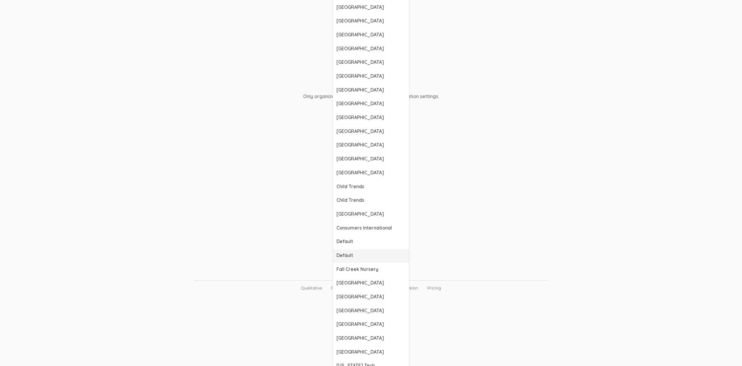
scroll to position [67, 0]
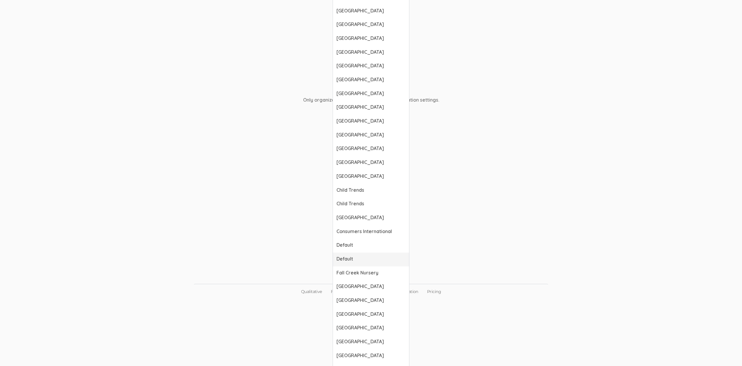
click at [346, 256] on span "Default" at bounding box center [370, 258] width 69 height 7
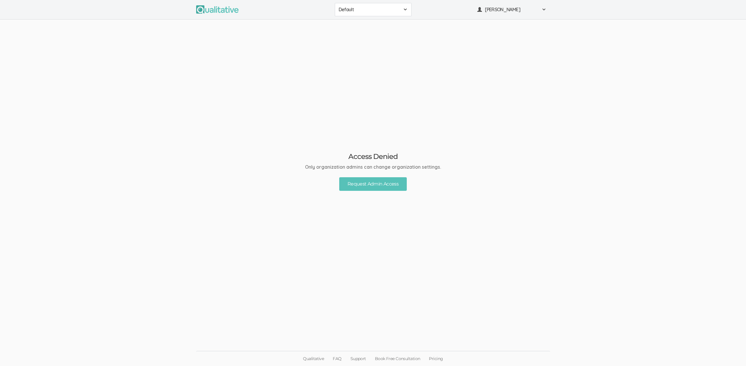
click at [357, 12] on span "Default" at bounding box center [369, 9] width 61 height 7
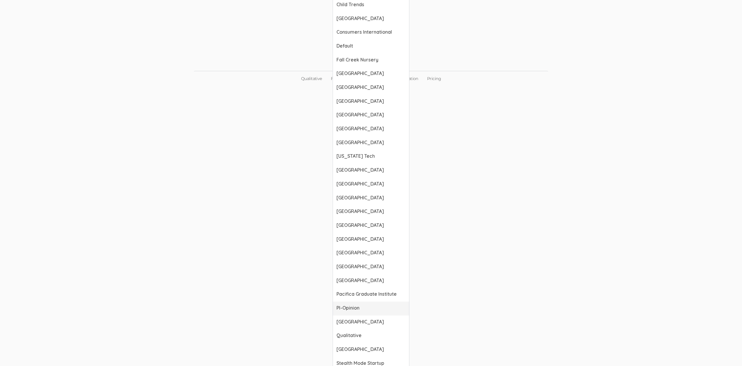
scroll to position [280, 0]
drag, startPoint x: 345, startPoint y: 335, endPoint x: 362, endPoint y: 333, distance: 16.9
click at [345, 335] on span "Qualitative" at bounding box center [370, 335] width 69 height 7
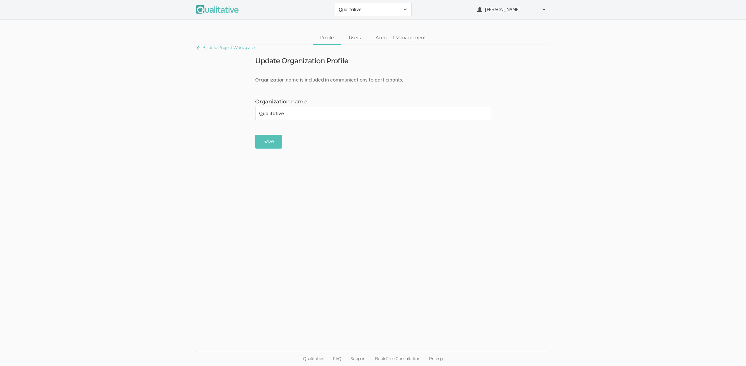
click at [353, 38] on link "Users" at bounding box center [354, 38] width 27 height 13
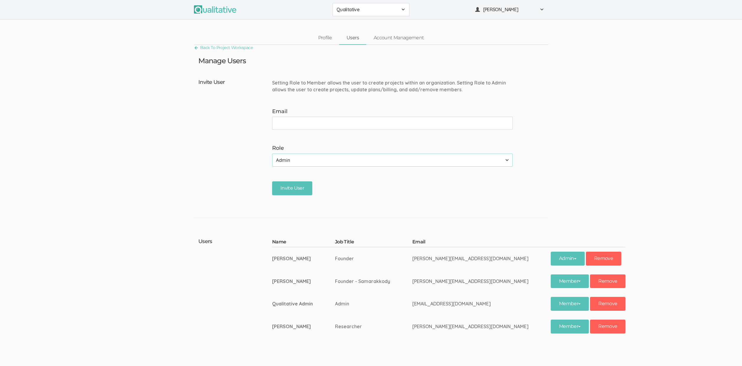
click at [367, 9] on span "Qualitative" at bounding box center [366, 9] width 61 height 7
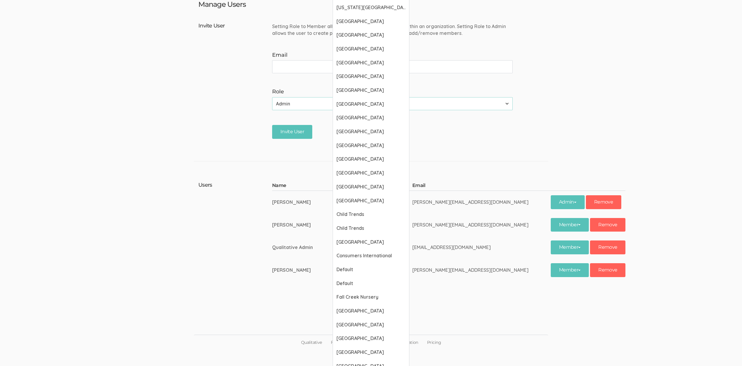
click at [508, 89] on label "Role" at bounding box center [392, 92] width 241 height 8
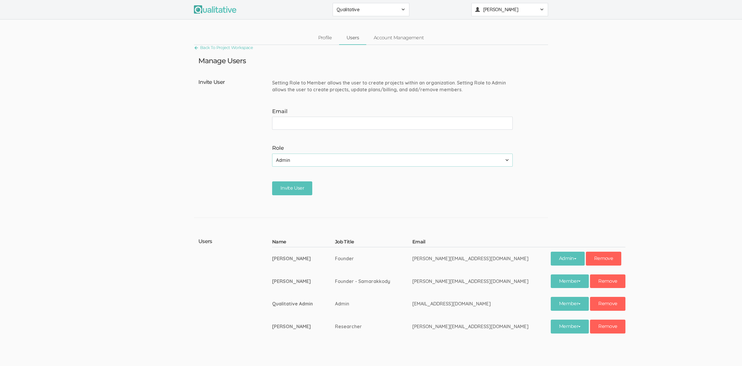
click at [515, 14] on button "[PERSON_NAME]" at bounding box center [509, 9] width 77 height 13
click at [485, 58] on link "Project Settings" at bounding box center [510, 58] width 76 height 12
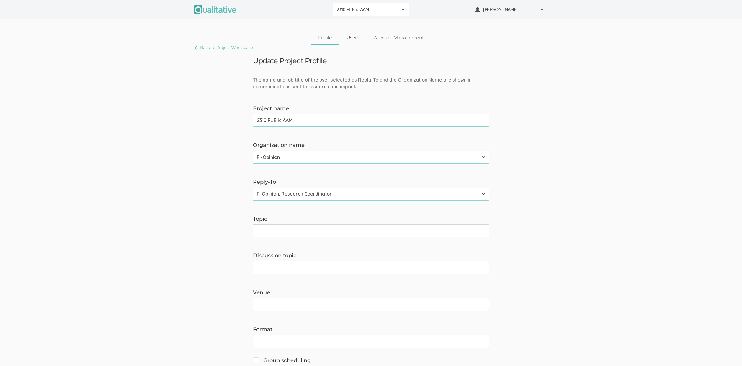
click at [350, 38] on link "Users" at bounding box center [352, 38] width 27 height 13
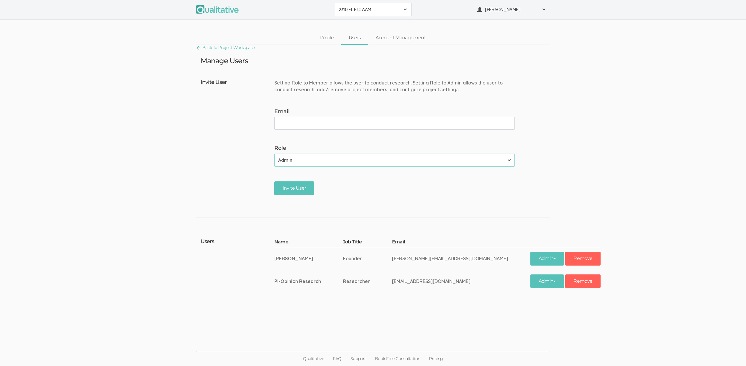
click at [367, 11] on span "2310 FL Elic AAM" at bounding box center [369, 9] width 61 height 7
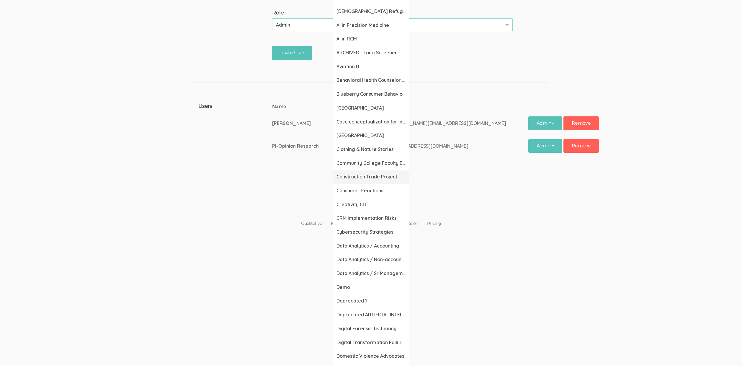
scroll to position [138, 0]
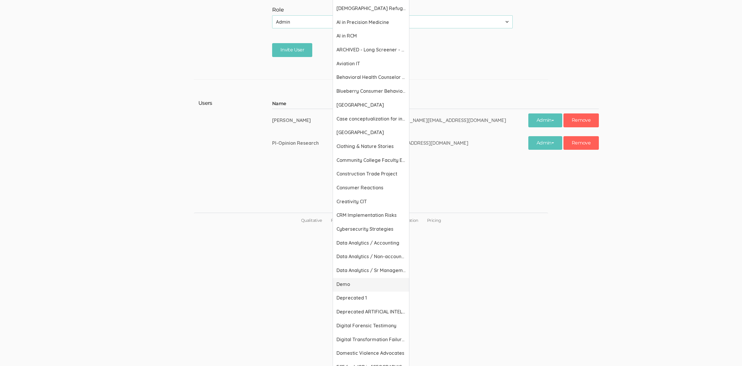
click at [351, 281] on span "Demo" at bounding box center [370, 284] width 69 height 7
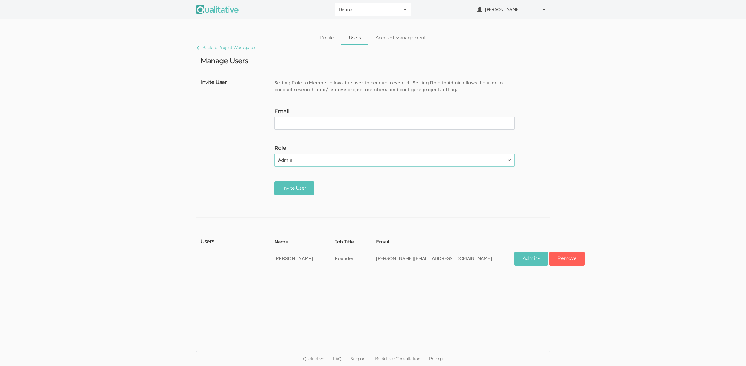
click at [330, 36] on link "Profile" at bounding box center [327, 38] width 29 height 13
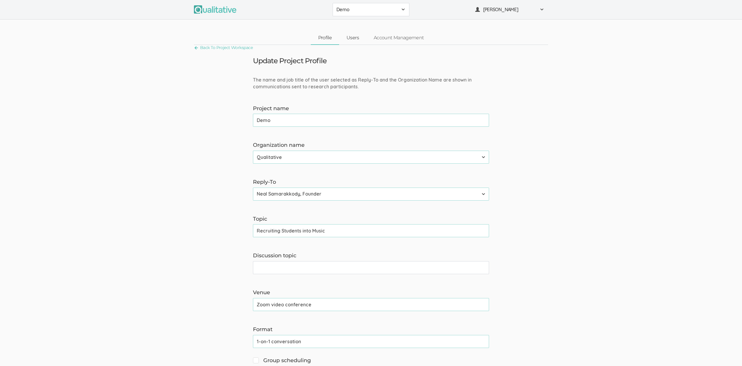
click at [352, 37] on link "Users" at bounding box center [352, 38] width 27 height 13
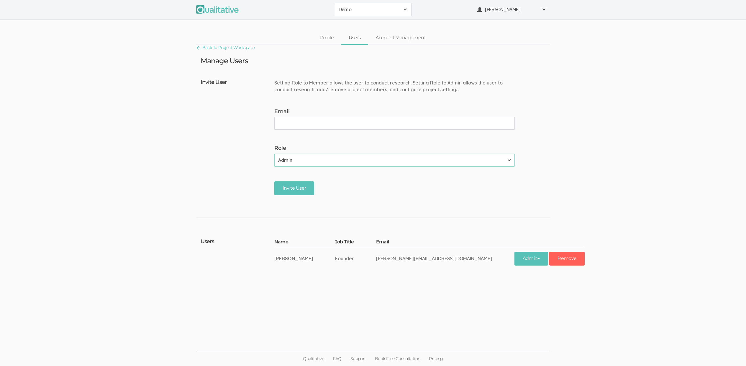
click at [297, 151] on label "Role" at bounding box center [394, 148] width 241 height 8
click at [297, 156] on select "Admin Member" at bounding box center [394, 159] width 241 height 13
select select "1"
click at [274, 153] on select "Admin Member" at bounding box center [394, 159] width 241 height 13
click at [382, 189] on div "Invite User" at bounding box center [396, 188] width 245 height 14
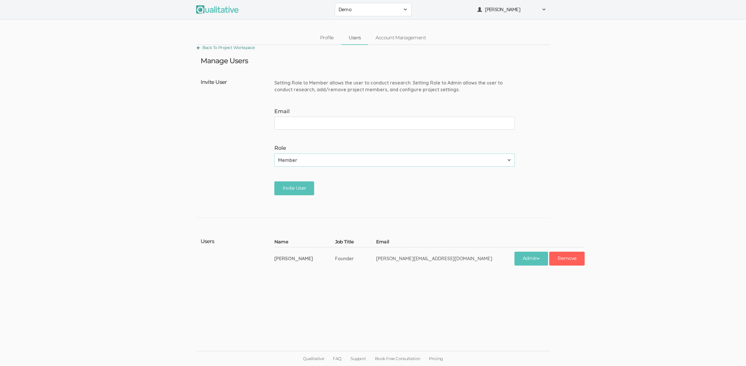
click at [217, 49] on link "Back To Project Workspace" at bounding box center [225, 48] width 59 height 8
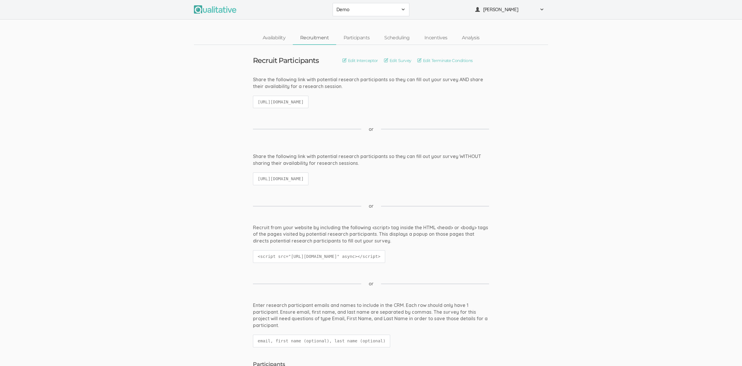
click at [360, 9] on span "Demo" at bounding box center [366, 9] width 61 height 7
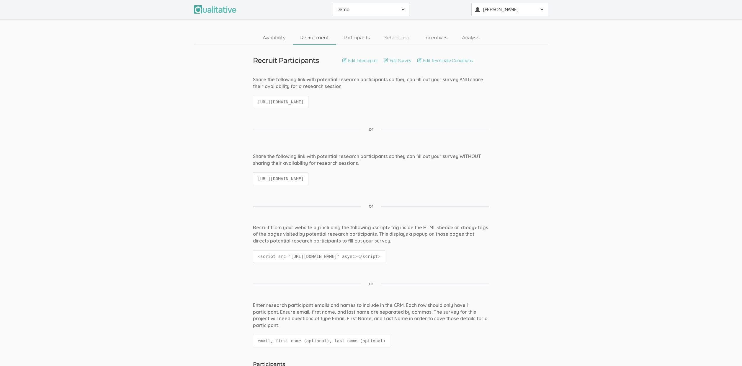
click at [505, 7] on span "[PERSON_NAME]" at bounding box center [509, 9] width 53 height 7
click at [497, 6] on button "[PERSON_NAME]" at bounding box center [509, 9] width 77 height 13
click at [622, 83] on ui-view "Share the following link with potential research participants so they can fill …" at bounding box center [371, 95] width 742 height 38
click at [516, 10] on span "[PERSON_NAME]" at bounding box center [509, 9] width 53 height 7
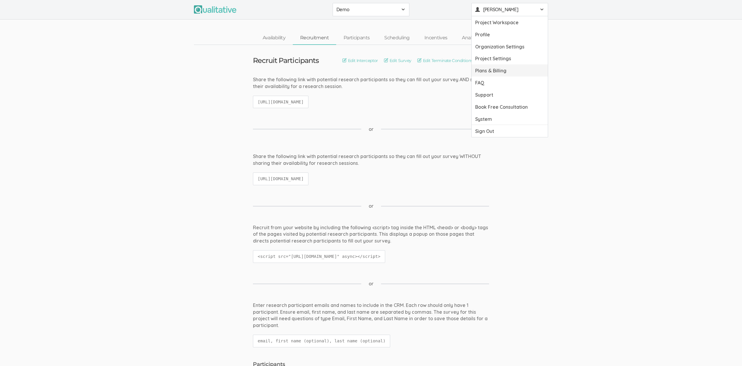
click at [495, 75] on link "Plans & Billing" at bounding box center [510, 70] width 76 height 12
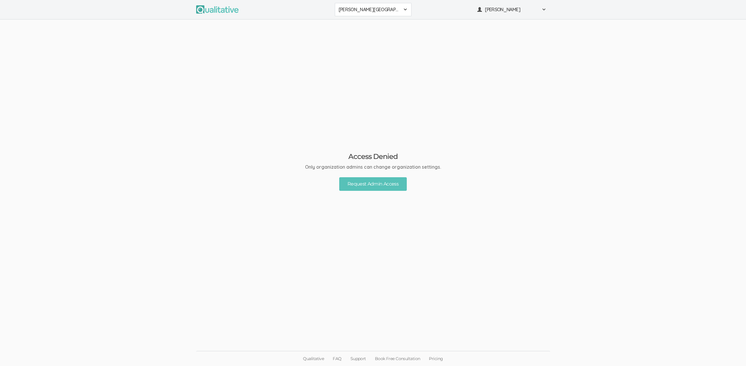
click at [372, 15] on button "Adler University" at bounding box center [373, 9] width 77 height 13
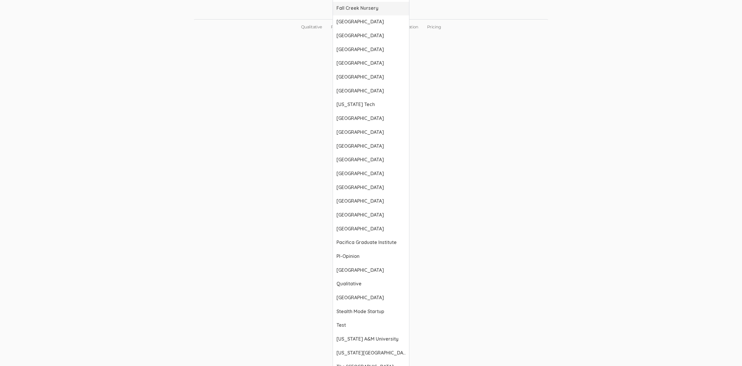
scroll to position [411, 0]
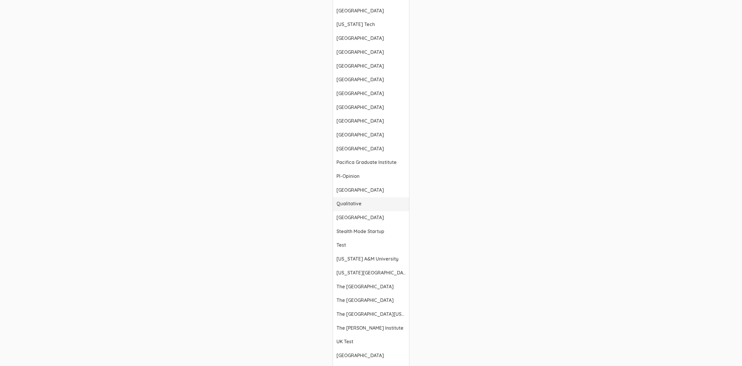
click at [348, 201] on span "Qualitative" at bounding box center [370, 203] width 69 height 7
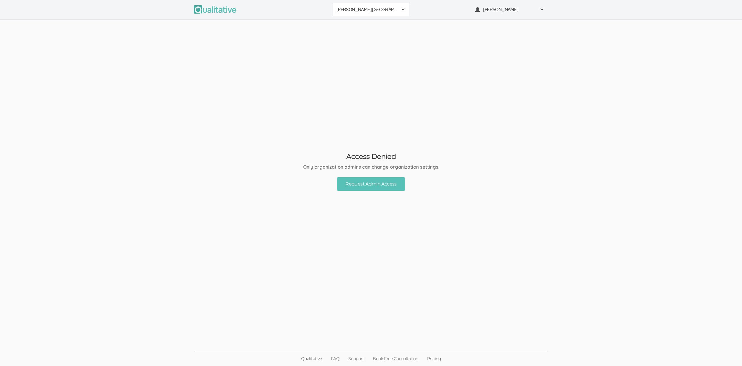
scroll to position [0, 0]
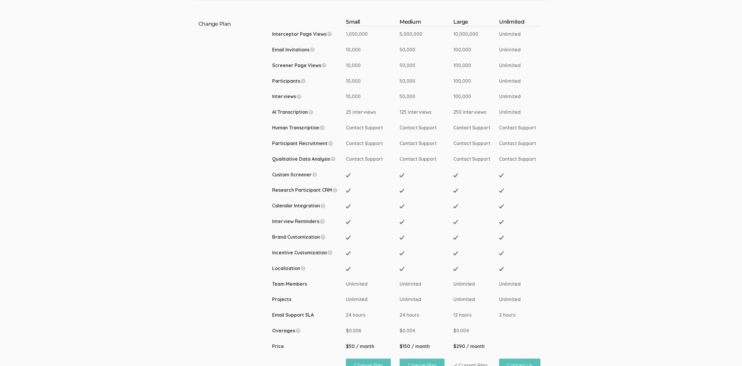
scroll to position [146, 0]
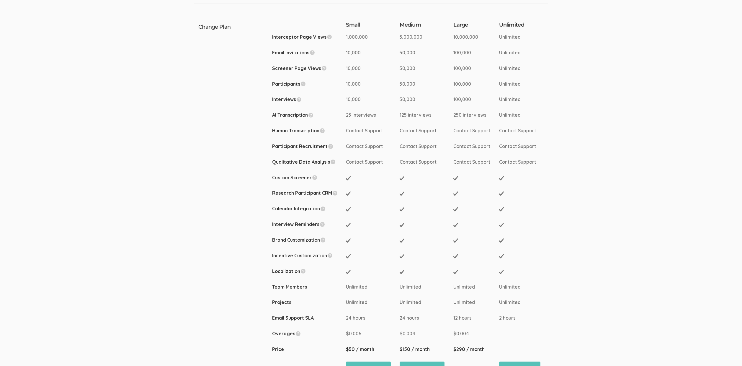
drag, startPoint x: 347, startPoint y: 36, endPoint x: 355, endPoint y: 38, distance: 8.8
click at [355, 38] on span "1,000,000" at bounding box center [357, 37] width 22 height 6
drag, startPoint x: 276, startPoint y: 35, endPoint x: 289, endPoint y: 35, distance: 13.0
click at [289, 35] on td "Interceptor Page Views" at bounding box center [309, 37] width 74 height 16
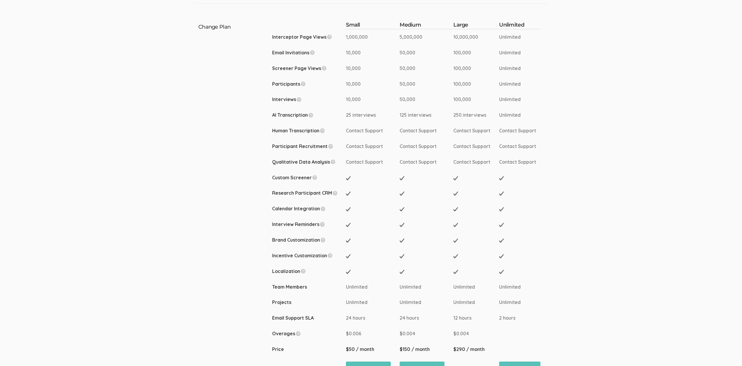
click at [289, 35] on td "Interceptor Page Views" at bounding box center [309, 37] width 74 height 16
drag, startPoint x: 373, startPoint y: 37, endPoint x: 344, endPoint y: 37, distance: 28.6
click at [344, 37] on tr "Interceptor Page Views 1,000,000 5,000,000 10,000,000 Unlimited" at bounding box center [406, 37] width 268 height 16
click at [357, 39] on span "1,000,000" at bounding box center [357, 37] width 22 height 6
drag, startPoint x: 377, startPoint y: 37, endPoint x: 344, endPoint y: 36, distance: 32.5
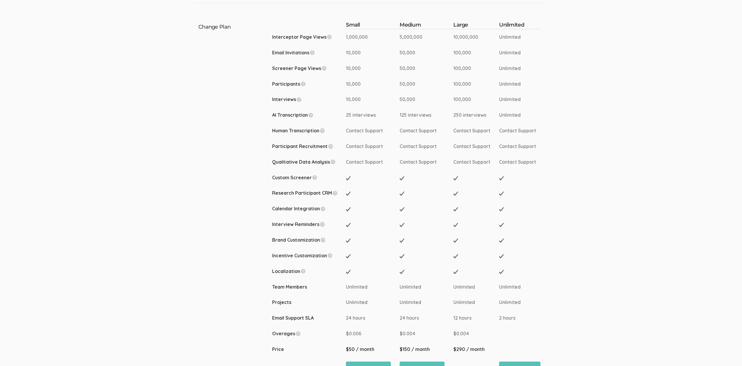
click at [344, 36] on tr "Interceptor Page Views 1,000,000 5,000,000 10,000,000 Unlimited" at bounding box center [406, 37] width 268 height 16
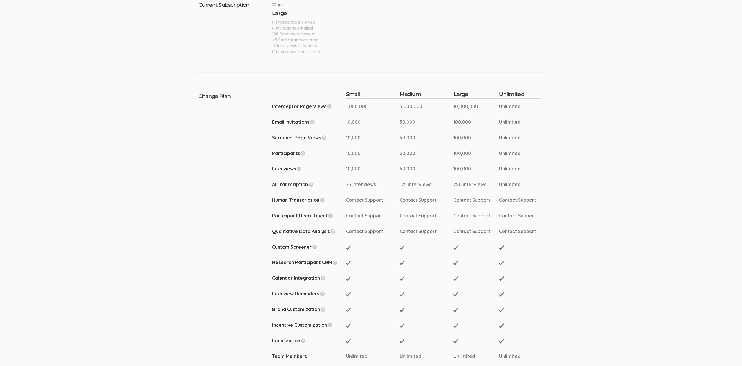
scroll to position [76, 0]
click at [363, 125] on td "10,000" at bounding box center [373, 123] width 54 height 16
drag, startPoint x: 364, startPoint y: 120, endPoint x: 346, endPoint y: 119, distance: 18.3
click at [346, 119] on tr "Email Invitations 10,000 50,000 100,000 Unlimited" at bounding box center [406, 123] width 268 height 16
click at [346, 119] on td "Email Invitations" at bounding box center [309, 123] width 74 height 16
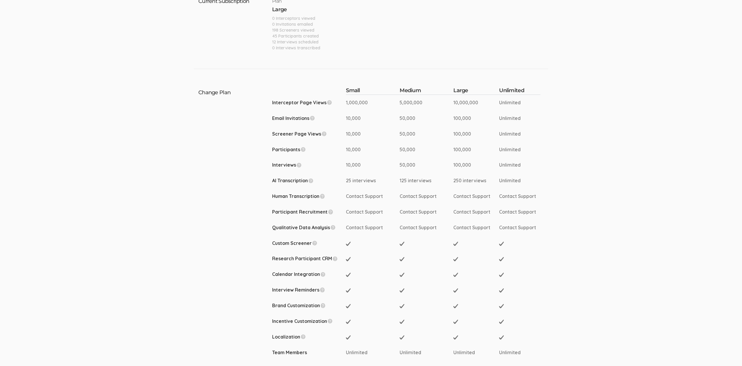
scroll to position [83, 0]
drag, startPoint x: 367, startPoint y: 115, endPoint x: 358, endPoint y: 110, distance: 10.4
click at [360, 112] on td "10,000" at bounding box center [373, 117] width 54 height 16
click at [352, 107] on td "1,000,000" at bounding box center [373, 101] width 54 height 16
drag, startPoint x: 420, startPoint y: 116, endPoint x: 402, endPoint y: 103, distance: 22.0
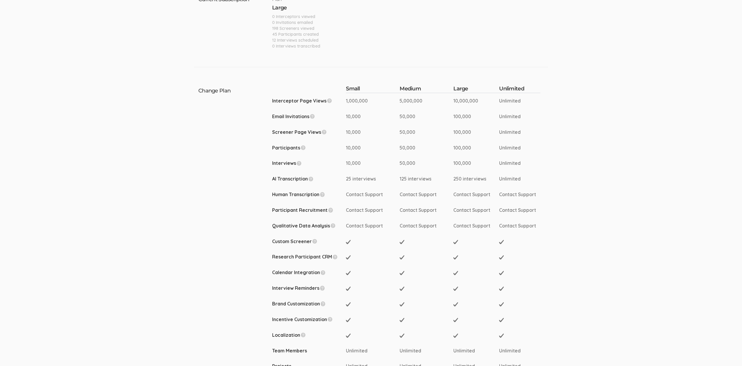
click at [402, 103] on tbody "Small Medium Large Unlimited Interceptor Page Views 1,000,000 5,000,000 10,000,…" at bounding box center [406, 268] width 268 height 367
click at [402, 102] on span "5,000,000" at bounding box center [411, 101] width 23 height 6
drag, startPoint x: 474, startPoint y: 117, endPoint x: 452, endPoint y: 107, distance: 24.1
click at [452, 107] on tbody "Small Medium Large Unlimited Interceptor Page Views 1,000,000 5,000,000 10,000,…" at bounding box center [406, 268] width 268 height 367
click at [452, 107] on td "5,000,000" at bounding box center [427, 101] width 54 height 16
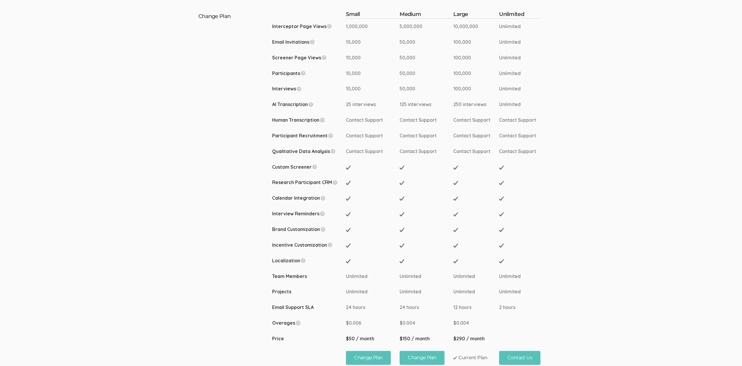
scroll to position [153, 0]
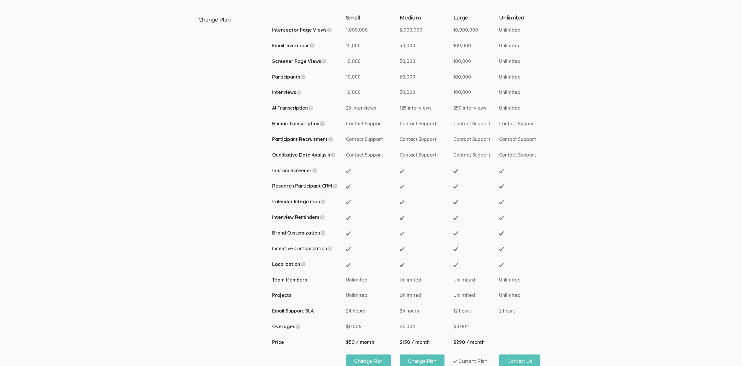
drag, startPoint x: 362, startPoint y: 56, endPoint x: 354, endPoint y: 30, distance: 27.2
click at [354, 30] on tbody "Small Medium Large Unlimited Interceptor Page Views 1,000,000 5,000,000 10,000,…" at bounding box center [406, 197] width 268 height 367
click at [354, 30] on span "1,000,000" at bounding box center [357, 30] width 22 height 6
drag, startPoint x: 375, startPoint y: 109, endPoint x: 351, endPoint y: 103, distance: 25.0
click at [351, 103] on td "25 interviews" at bounding box center [373, 108] width 54 height 16
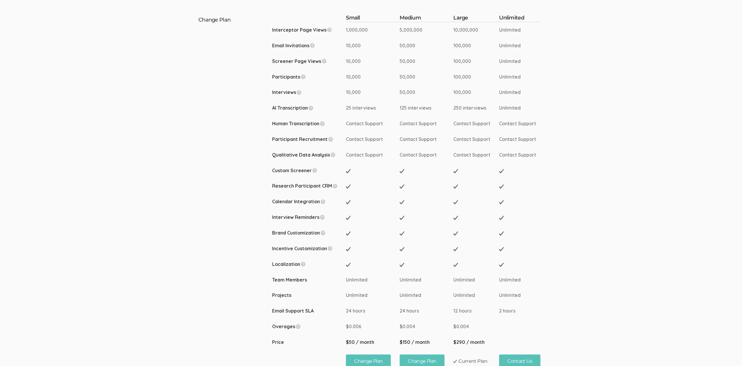
click at [351, 103] on td "25 interviews" at bounding box center [373, 108] width 54 height 16
drag, startPoint x: 348, startPoint y: 108, endPoint x: 364, endPoint y: 108, distance: 16.5
click at [364, 108] on span "25 interviews" at bounding box center [361, 108] width 30 height 6
drag, startPoint x: 373, startPoint y: 106, endPoint x: 347, endPoint y: 107, distance: 25.7
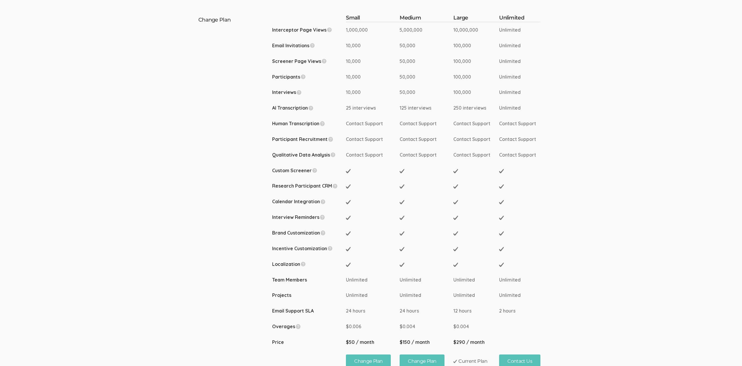
click at [347, 107] on span "25 interviews" at bounding box center [361, 108] width 30 height 6
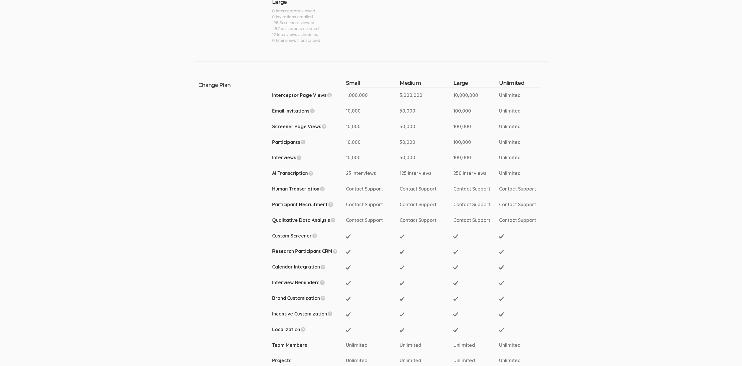
scroll to position [0, 0]
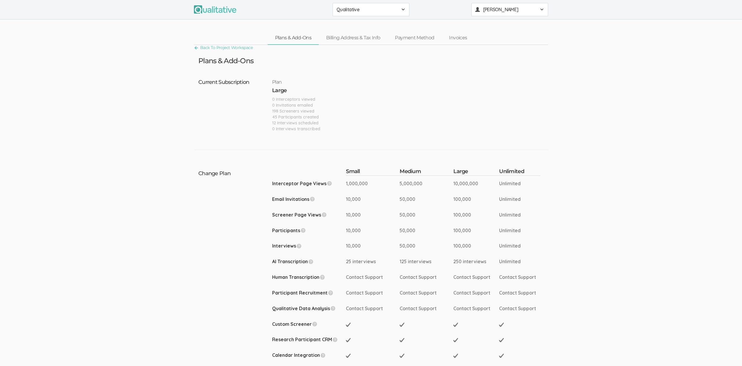
click at [510, 9] on span "[PERSON_NAME]" at bounding box center [509, 9] width 53 height 7
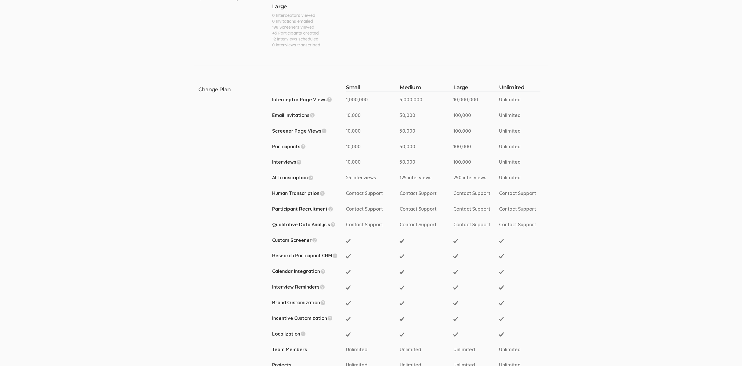
scroll to position [29, 0]
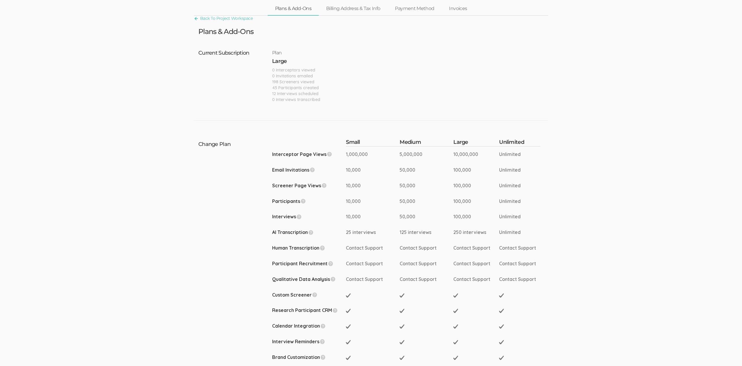
drag, startPoint x: 344, startPoint y: 153, endPoint x: 496, endPoint y: 223, distance: 167.7
click at [496, 223] on tbody "Small Medium Large Unlimited Interceptor Page Views 1,000,000 5,000,000 10,000,…" at bounding box center [406, 321] width 268 height 367
click at [496, 223] on td "100,000" at bounding box center [476, 217] width 46 height 16
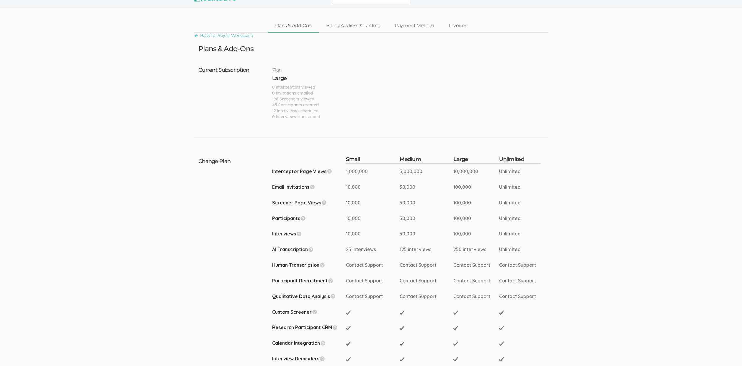
scroll to position [0, 0]
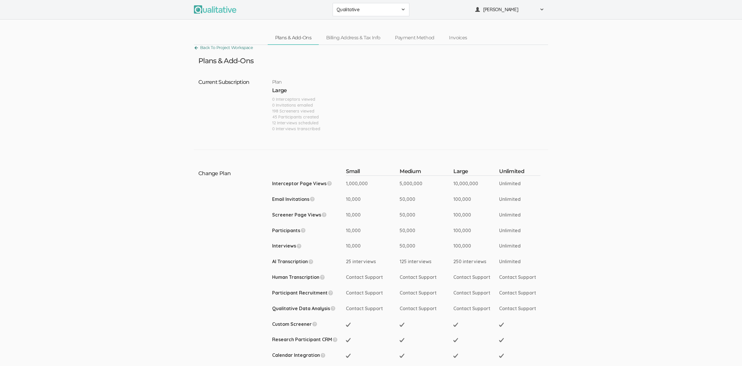
click at [227, 50] on link "Back To Project Workspace" at bounding box center [223, 48] width 59 height 8
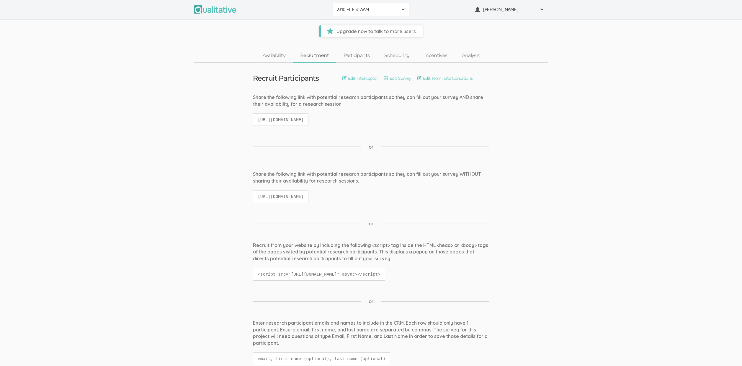
click at [364, 16] on div "2310 FL Elic AAM 2310 FL Elic AAM 2310 FL Elic LTXF 2310 FL Elic WNHF 2310 FL E…" at bounding box center [371, 9] width 742 height 19
click at [359, 7] on span "2310 FL Elic AAM" at bounding box center [366, 9] width 61 height 7
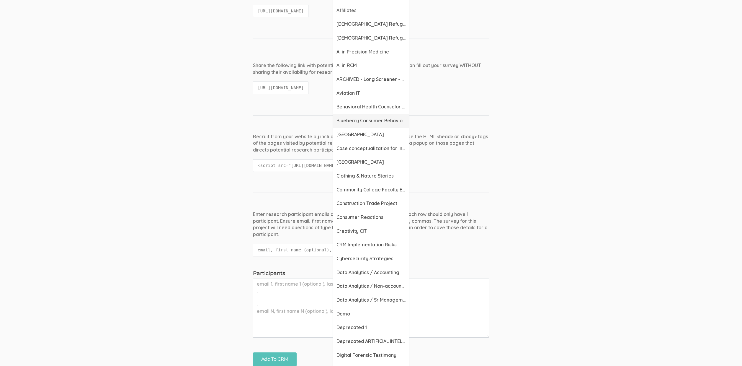
scroll to position [131, 0]
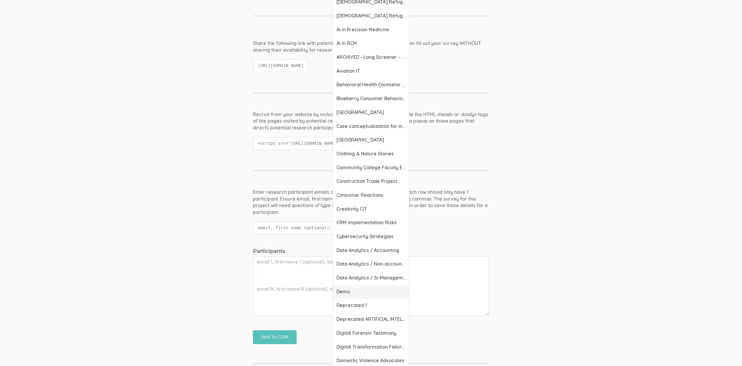
click at [355, 294] on span "Demo" at bounding box center [370, 291] width 69 height 7
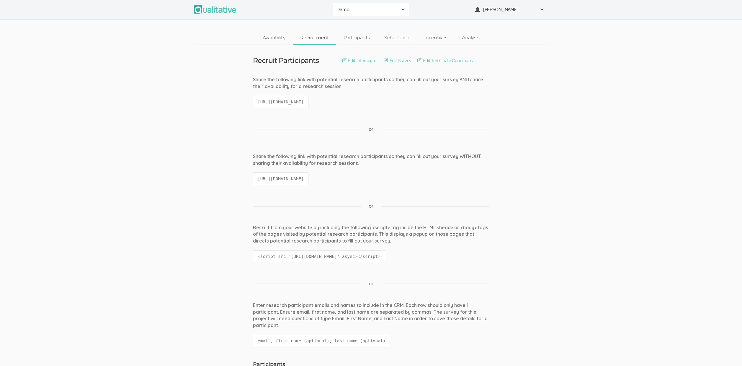
click at [400, 37] on link "Scheduling" at bounding box center [397, 38] width 40 height 13
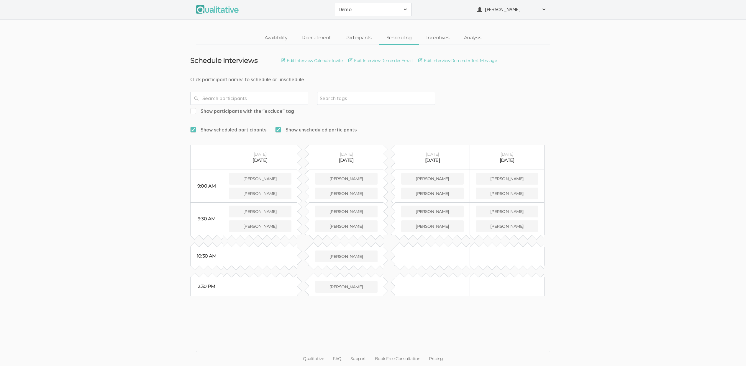
click at [361, 39] on link "Participants" at bounding box center [358, 38] width 41 height 13
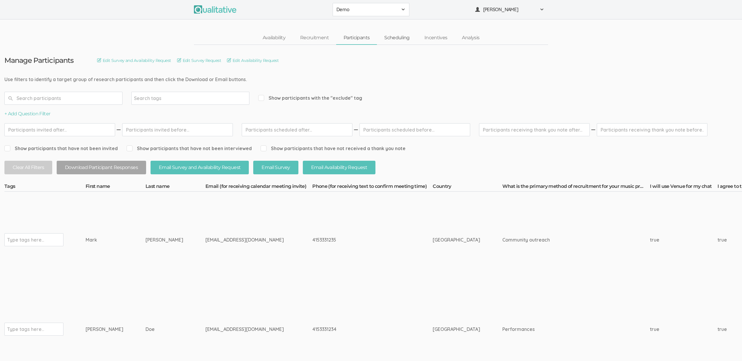
click at [395, 33] on link "Scheduling" at bounding box center [397, 38] width 40 height 13
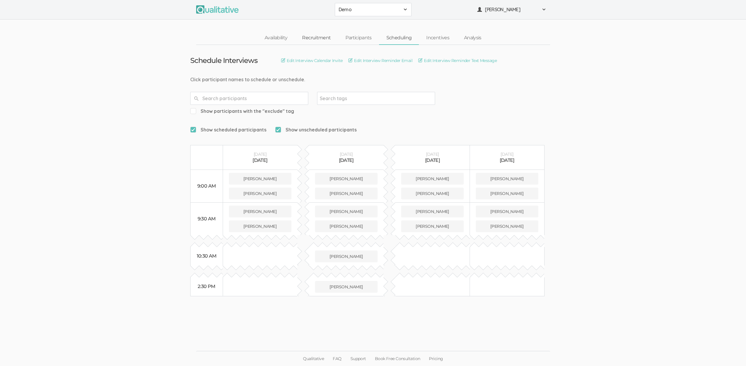
click at [319, 39] on link "Recruitment" at bounding box center [316, 38] width 43 height 13
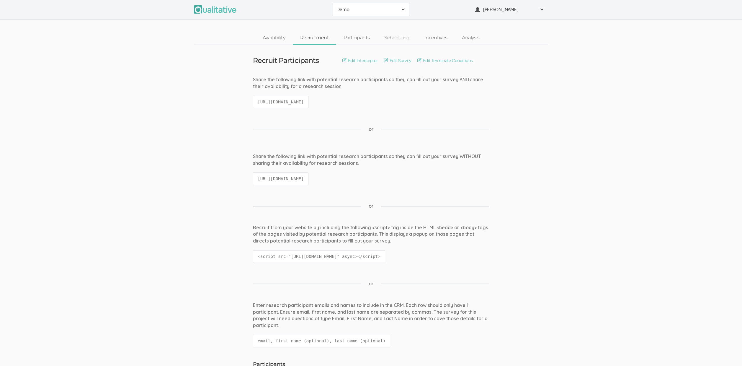
click at [301, 251] on code "<script src="https://qualitative.io/js/interceptor.min.js?r=60183d392a353e39a52…" at bounding box center [319, 256] width 132 height 13
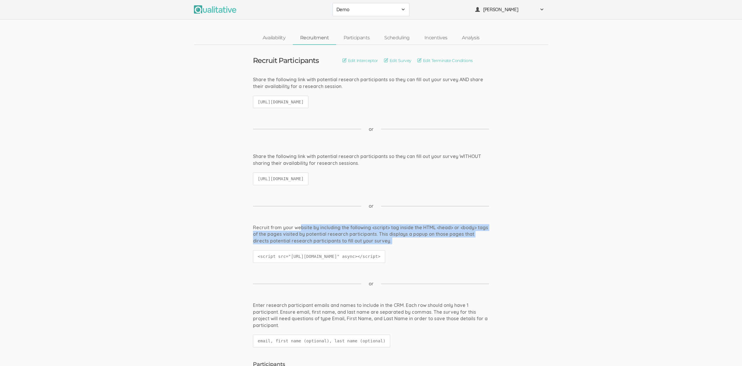
drag, startPoint x: 299, startPoint y: 229, endPoint x: 302, endPoint y: 245, distance: 16.2
click at [302, 245] on div "Recruit from your website by including the following <script> tag inside the HT…" at bounding box center [370, 246] width 245 height 45
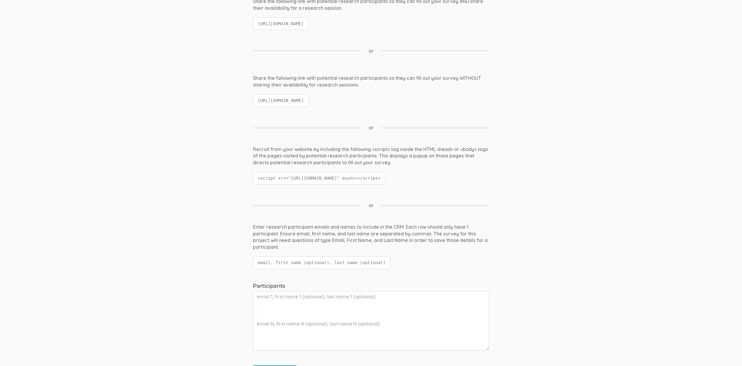
scroll to position [421, 0]
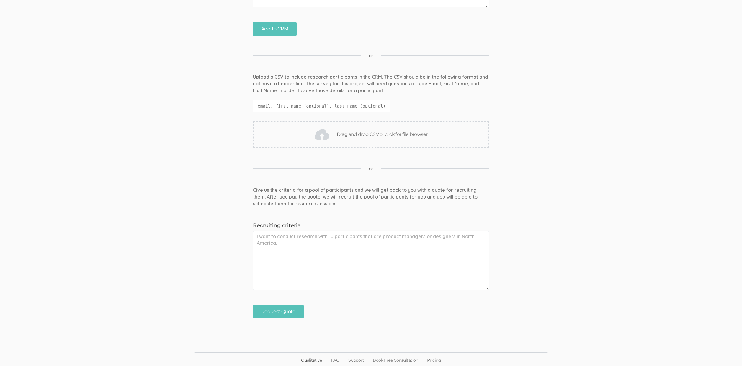
click at [309, 361] on link "Qualitative" at bounding box center [312, 359] width 30 height 15
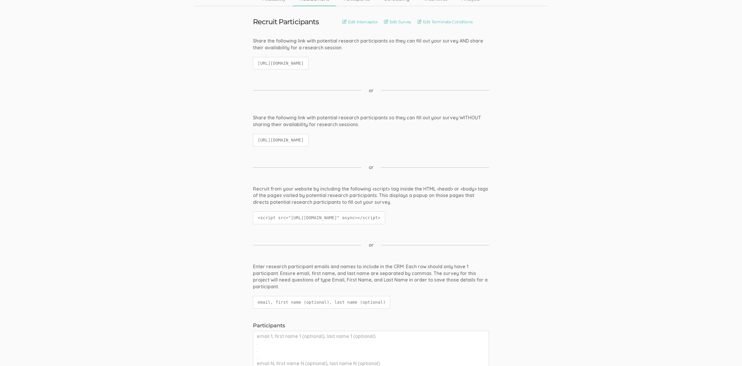
scroll to position [0, 0]
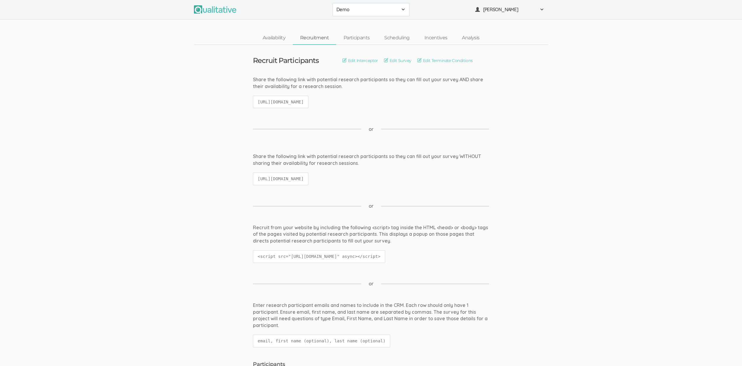
click at [318, 253] on code "<script src="https://qualitative.io/js/interceptor.min.js?r=60183d392a353e39a52…" at bounding box center [319, 256] width 132 height 13
copy ui-view "<script src="https://qualitative.io/js/interceptor.min.js?r=60183d392a353e39a52…"
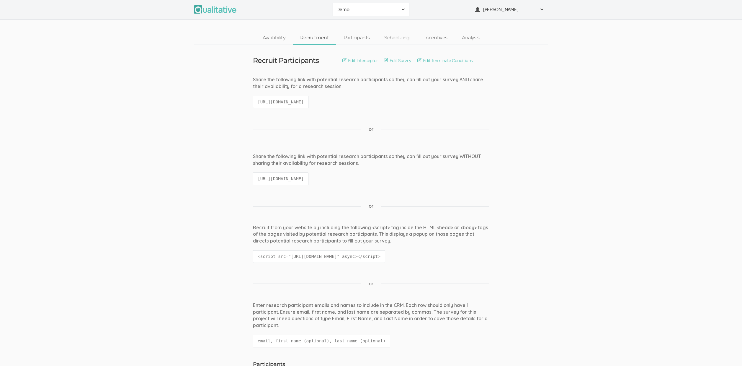
click at [225, 190] on ui-view "Share the following link with potential research participants so they can fill …" at bounding box center [371, 172] width 742 height 38
click at [367, 57] on link "Edit Interceptor" at bounding box center [360, 60] width 36 height 6
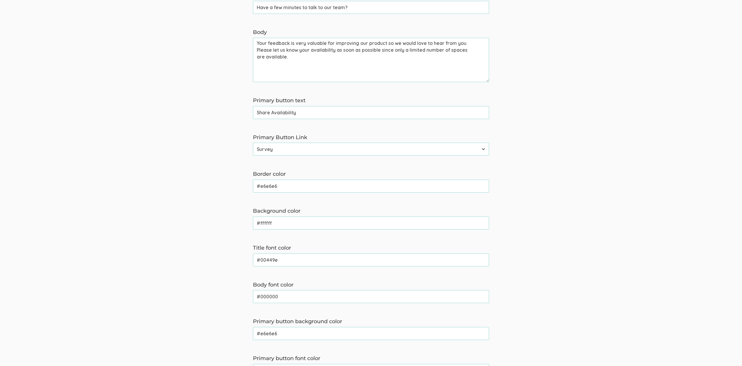
scroll to position [106, 0]
click at [269, 151] on select "Survey Survey and Availability Request" at bounding box center [371, 149] width 236 height 13
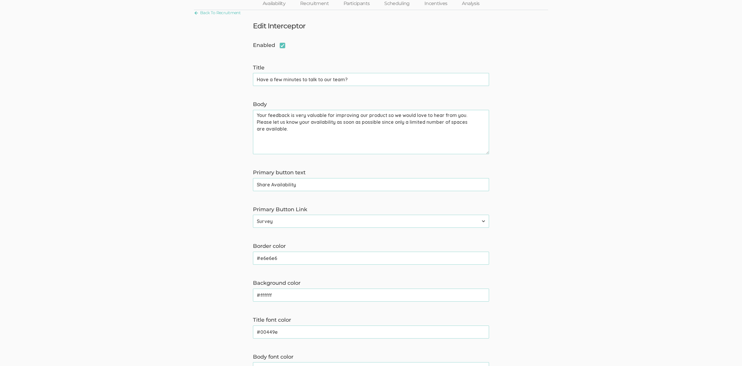
scroll to position [0, 0]
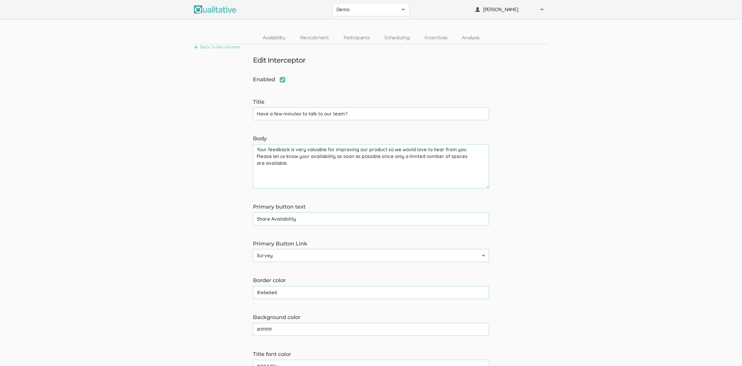
click at [282, 81] on span "Enabled" at bounding box center [269, 80] width 32 height 8
click at [257, 81] on input "Enabled" at bounding box center [255, 79] width 4 height 4
checkbox input "false"
click at [283, 78] on span "Enabled" at bounding box center [269, 80] width 32 height 8
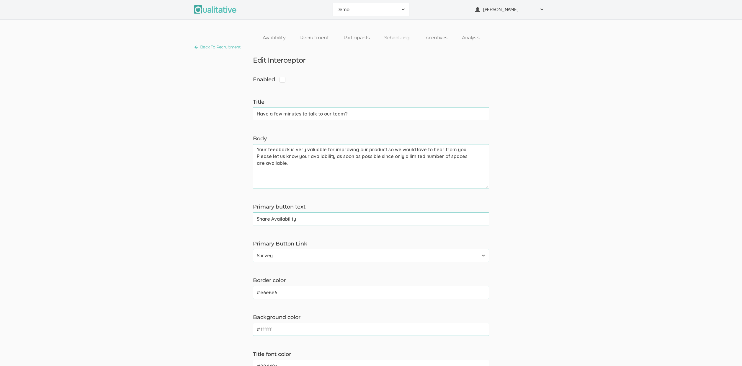
click at [257, 78] on input "Enabled" at bounding box center [255, 79] width 4 height 4
checkbox input "true"
click at [164, 168] on form "Enabled Title Have a few minutes to talk to our team? (success) Body Your feedb…" at bounding box center [371, 314] width 742 height 477
click at [163, 181] on form "Enabled Title Have a few minutes to talk to our team? (success) Body Your feedb…" at bounding box center [371, 314] width 742 height 477
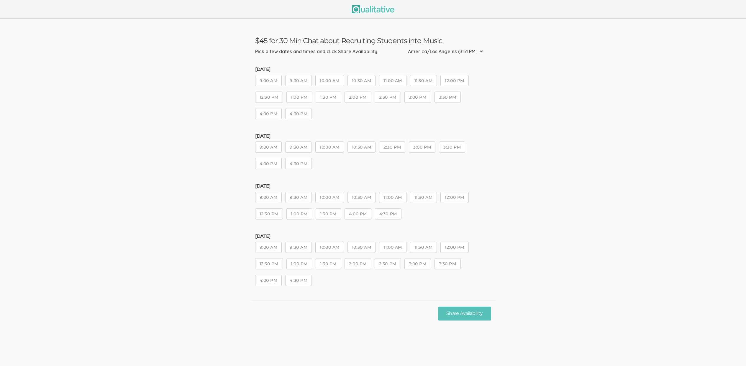
click at [257, 77] on button "9:00 AM" at bounding box center [268, 80] width 27 height 11
click at [296, 75] on button "9:30 AM" at bounding box center [298, 80] width 27 height 11
click at [269, 142] on button "9:00 AM" at bounding box center [268, 146] width 27 height 11
click at [301, 148] on button "9:30 AM" at bounding box center [298, 146] width 27 height 11
click at [274, 195] on button "9:00 AM" at bounding box center [268, 197] width 27 height 11
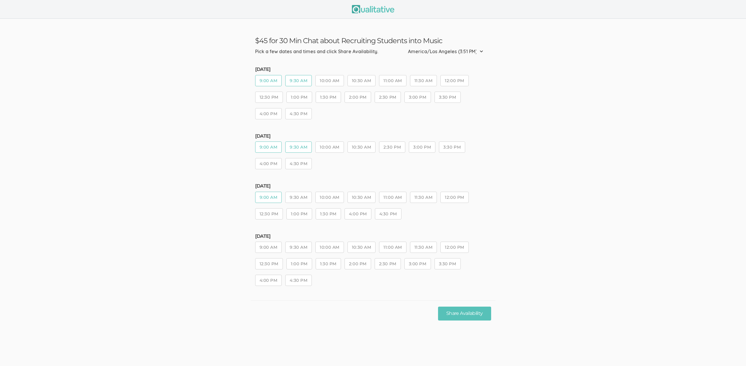
click at [301, 199] on button "9:30 AM" at bounding box center [298, 197] width 27 height 11
drag, startPoint x: 268, startPoint y: 245, endPoint x: 300, endPoint y: 247, distance: 31.9
click at [270, 247] on button "9:00 AM" at bounding box center [268, 246] width 27 height 11
click at [300, 248] on button "9:30 AM" at bounding box center [298, 246] width 27 height 11
click at [475, 312] on button "Share Availability" at bounding box center [464, 313] width 53 height 14
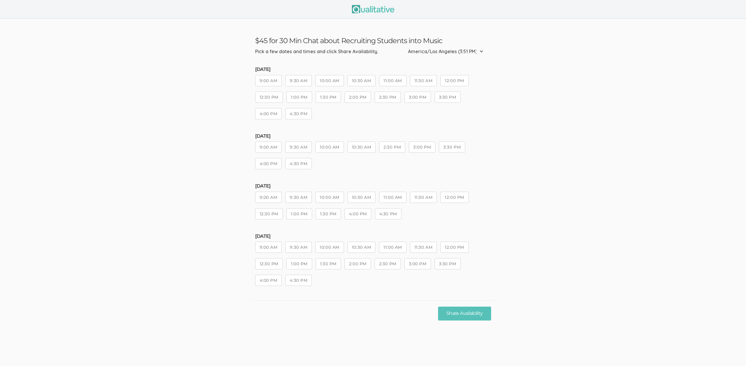
click at [266, 77] on button "9:00 AM" at bounding box center [268, 80] width 27 height 11
click at [307, 78] on button "9:30 AM" at bounding box center [298, 80] width 27 height 11
click at [265, 148] on button "9:00 AM" at bounding box center [268, 146] width 27 height 11
click at [294, 146] on button "9:30 AM" at bounding box center [298, 146] width 27 height 11
drag, startPoint x: 266, startPoint y: 198, endPoint x: 284, endPoint y: 200, distance: 17.6
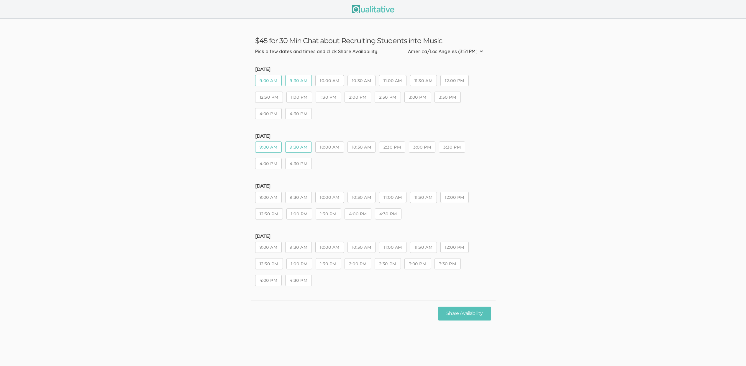
click at [266, 198] on button "9:00 AM" at bounding box center [268, 197] width 27 height 11
click at [303, 199] on button "9:30 AM" at bounding box center [298, 197] width 27 height 11
click at [274, 248] on button "9:00 AM" at bounding box center [268, 246] width 27 height 11
click at [301, 250] on button "9:30 AM" at bounding box center [298, 246] width 27 height 11
click at [359, 153] on div "Friday, Sep 19 9:00 AM 9:30 AM 10:00 AM 10:30 AM 2:30 PM 3:00 PM 3:30 PM 4:00 P…" at bounding box center [373, 153] width 236 height 41
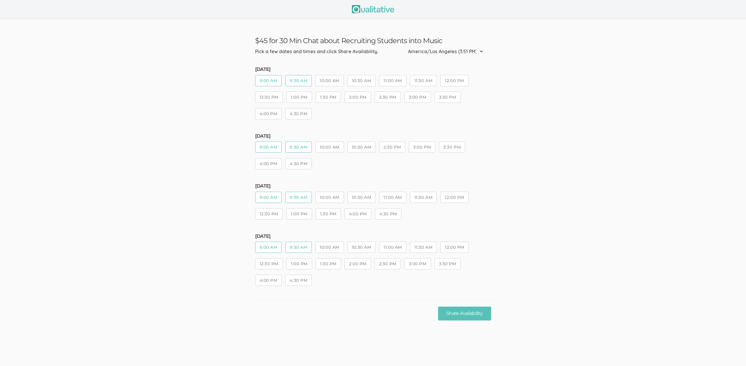
click at [390, 151] on button "2:30 PM" at bounding box center [392, 146] width 26 height 11
click at [359, 148] on button "10:30 AM" at bounding box center [362, 146] width 28 height 11
click at [459, 315] on button "Share Availability" at bounding box center [464, 313] width 53 height 14
click at [327, 149] on button "10:00 AM" at bounding box center [329, 146] width 28 height 11
click at [402, 147] on button "2:30 PM" at bounding box center [392, 146] width 26 height 11
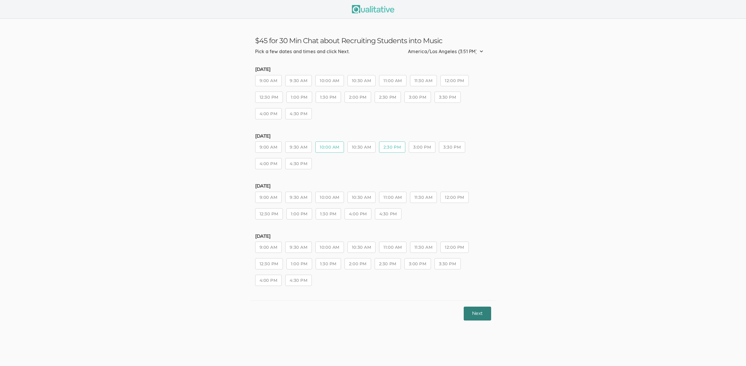
click at [477, 317] on button "Next" at bounding box center [477, 313] width 27 height 14
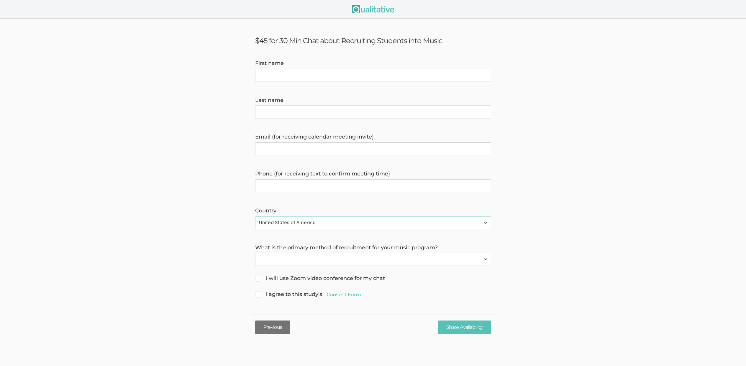
click at [276, 325] on button "Previous" at bounding box center [272, 327] width 35 height 14
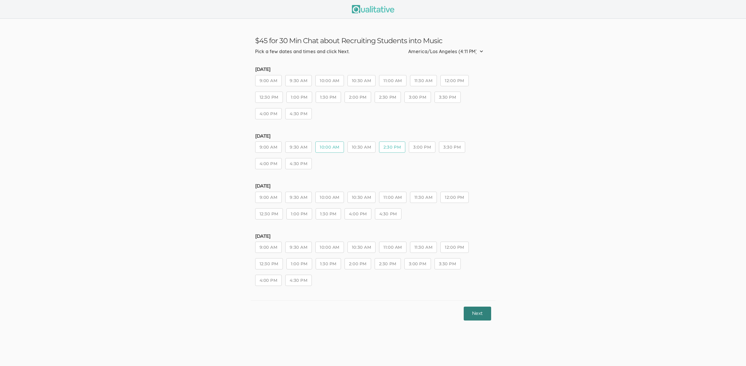
drag, startPoint x: 483, startPoint y: 309, endPoint x: 448, endPoint y: 242, distance: 75.6
click at [483, 309] on button "Next" at bounding box center [477, 313] width 27 height 14
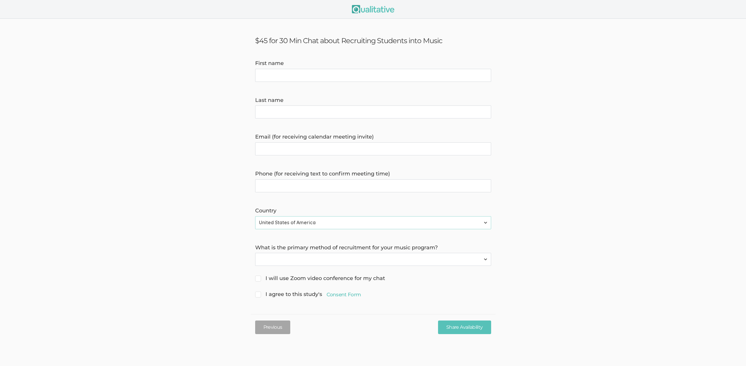
click at [124, 215] on form "First name Last name Email (for receiving calendar meeting invite) Phone (for r…" at bounding box center [373, 179] width 746 height 239
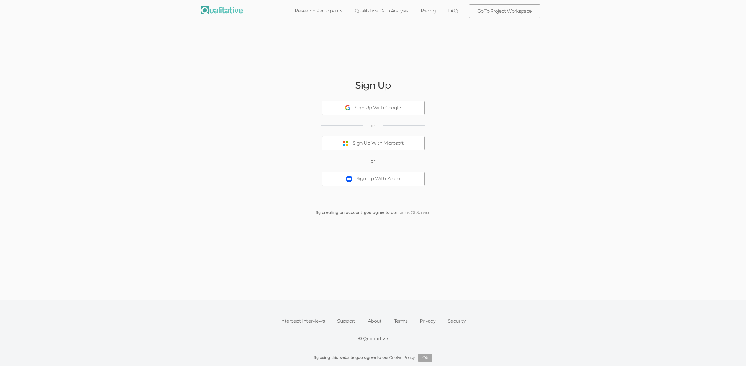
click at [174, 143] on ui-view "Sign Up Sign Up With Google or Sign Up With Microsoft or Sign Up With Zoom By c…" at bounding box center [373, 147] width 746 height 245
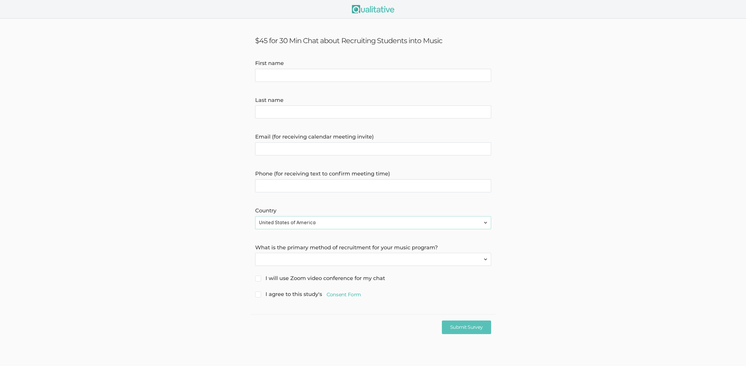
click at [124, 215] on form "First name Last name Email (for receiving calendar meeting invite) Phone (for r…" at bounding box center [373, 179] width 746 height 239
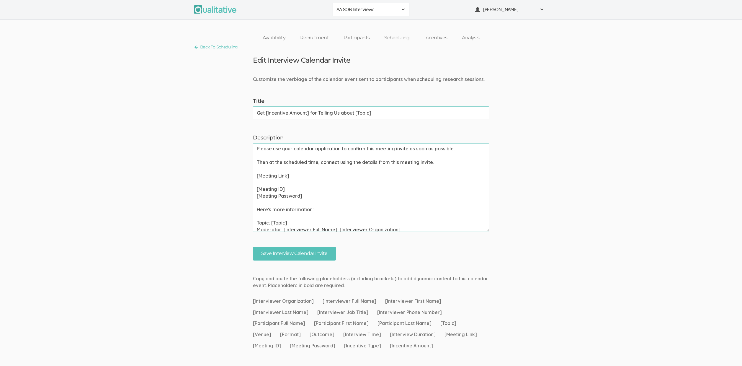
click at [288, 174] on textarea "Please use your calendar application to confirm this meeting invite as soon as …" at bounding box center [371, 187] width 236 height 89
drag, startPoint x: 315, startPoint y: 196, endPoint x: 252, endPoint y: 176, distance: 65.9
click at [252, 176] on div "Description Please use your calendar application to confirm this meeting invite…" at bounding box center [370, 183] width 245 height 98
click at [268, 181] on textarea "Please use your calendar application to confirm this meeting invite as soon as …" at bounding box center [371, 187] width 236 height 89
drag, startPoint x: 256, startPoint y: 177, endPoint x: 319, endPoint y: 183, distance: 63.4
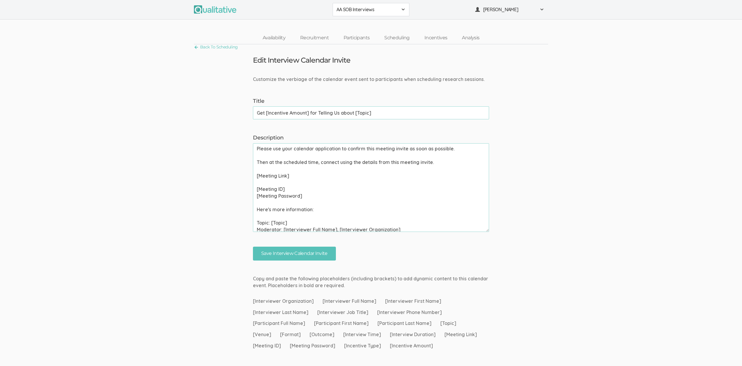
click at [319, 183] on textarea "Please use your calendar application to confirm this meeting invite as soon as …" at bounding box center [371, 187] width 236 height 89
drag, startPoint x: 312, startPoint y: 195, endPoint x: 240, endPoint y: 188, distance: 72.3
click at [240, 188] on form "Customize the verbiage of the calendar event sent to participants when scheduli…" at bounding box center [371, 168] width 742 height 184
click at [307, 192] on textarea "Please use your calendar application to confirm this meeting invite as soon as …" at bounding box center [371, 187] width 236 height 89
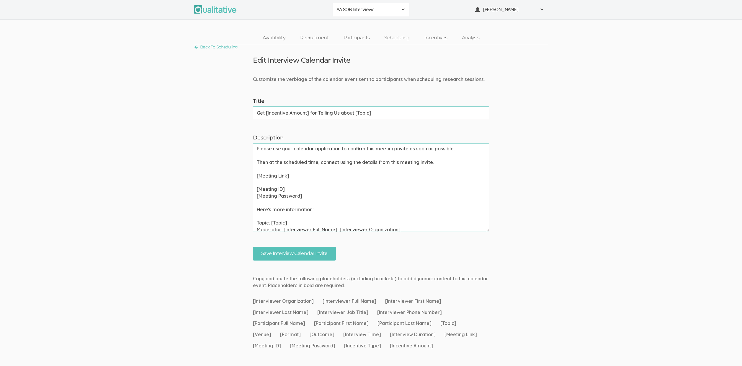
drag, startPoint x: 310, startPoint y: 197, endPoint x: 239, endPoint y: 171, distance: 76.4
click at [239, 171] on form "Customize the verbiage of the calendar event sent to participants when scheduli…" at bounding box center [371, 168] width 742 height 184
click at [317, 199] on textarea "Please use your calendar application to confirm this meeting invite as soon as …" at bounding box center [371, 187] width 236 height 89
drag, startPoint x: 317, startPoint y: 197, endPoint x: 233, endPoint y: 176, distance: 86.4
click at [233, 176] on form "Customize the verbiage of the calendar event sent to participants when scheduli…" at bounding box center [371, 168] width 742 height 184
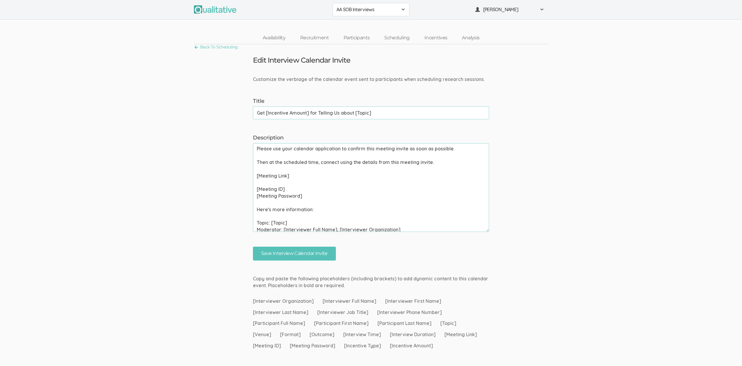
click at [226, 181] on form "Customize the verbiage of the calendar event sent to participants when scheduli…" at bounding box center [371, 168] width 742 height 184
click at [220, 47] on link "Back To Scheduling" at bounding box center [216, 47] width 44 height 8
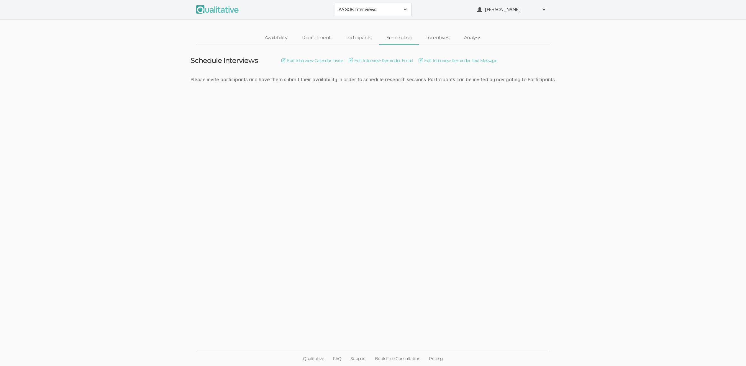
click at [362, 10] on span "AA SOB Interviews" at bounding box center [369, 9] width 61 height 7
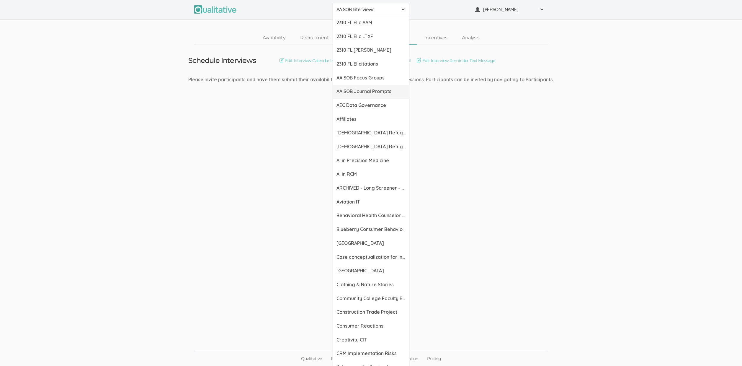
click at [367, 89] on span "AA SOB Journal Prompts" at bounding box center [370, 91] width 69 height 7
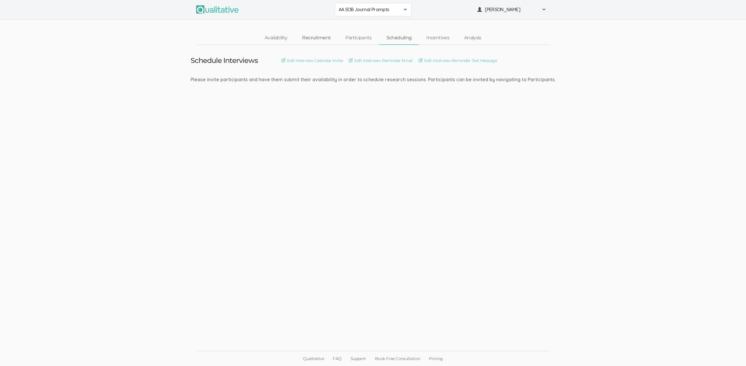
click at [325, 40] on link "Recruitment" at bounding box center [316, 38] width 43 height 13
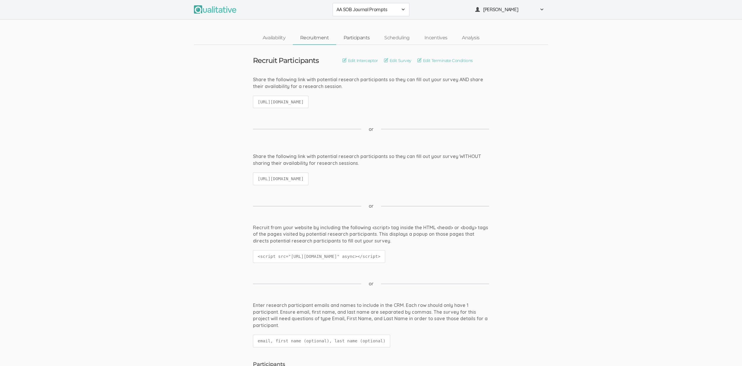
click at [356, 38] on link "Participants" at bounding box center [356, 38] width 41 height 13
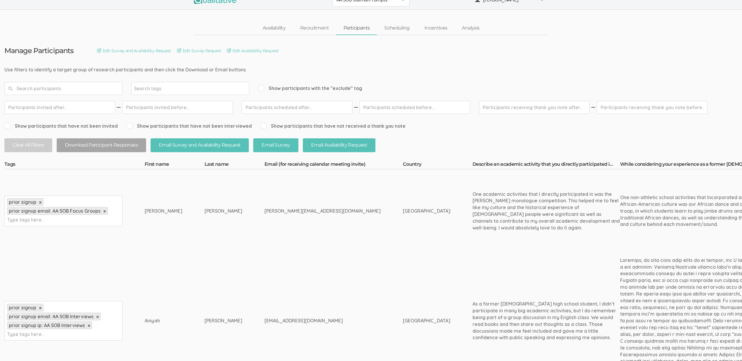
scroll to position [97, 0]
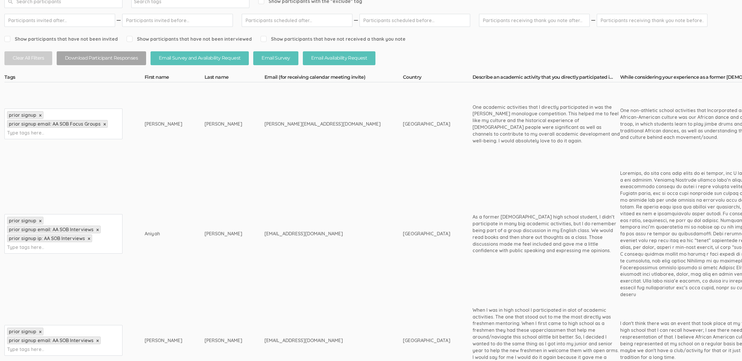
drag, startPoint x: 251, startPoint y: 118, endPoint x: 334, endPoint y: 122, distance: 83.3
click at [334, 122] on div "[PERSON_NAME][EMAIL_ADDRESS][DOMAIN_NAME]" at bounding box center [322, 124] width 116 height 7
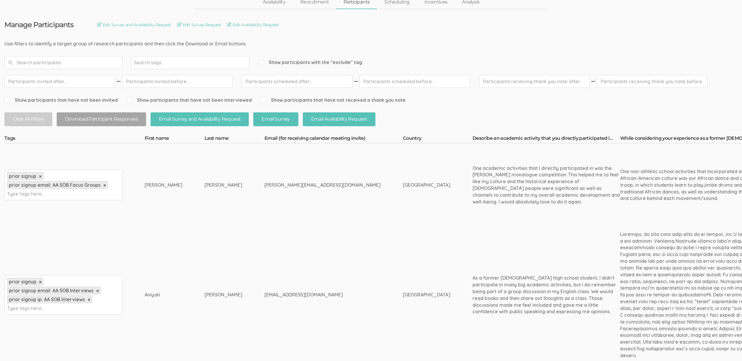
scroll to position [0, 0]
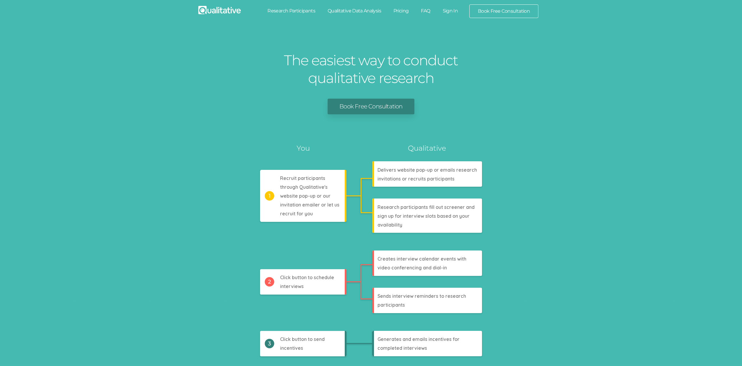
click at [304, 6] on link "Research Participants" at bounding box center [291, 10] width 60 height 13
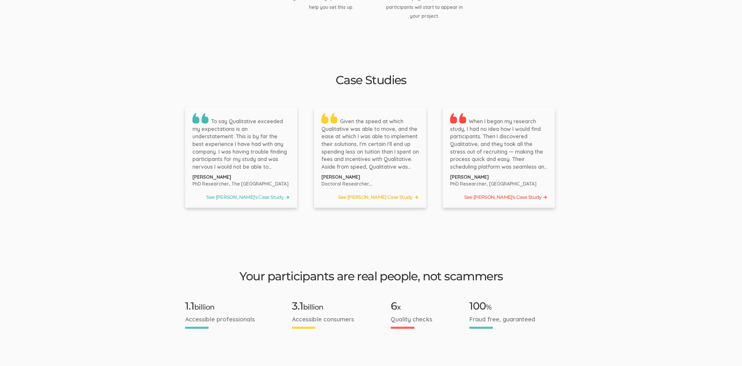
scroll to position [876, 0]
click at [121, 216] on ui-view "Research Participant Recruitment For Doctoral Researchers Book Free Consultatio…" at bounding box center [371, 178] width 742 height 2060
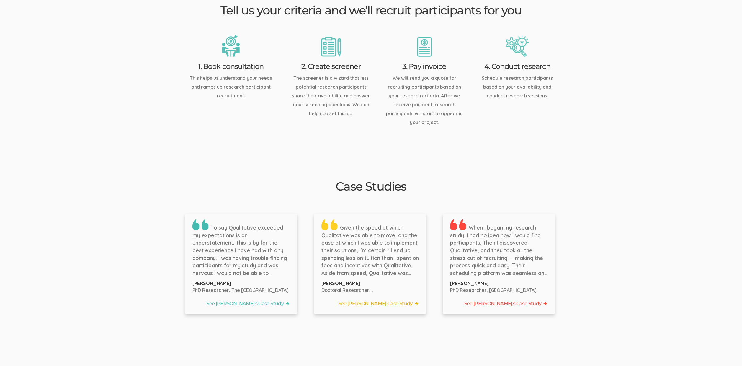
scroll to position [788, 0]
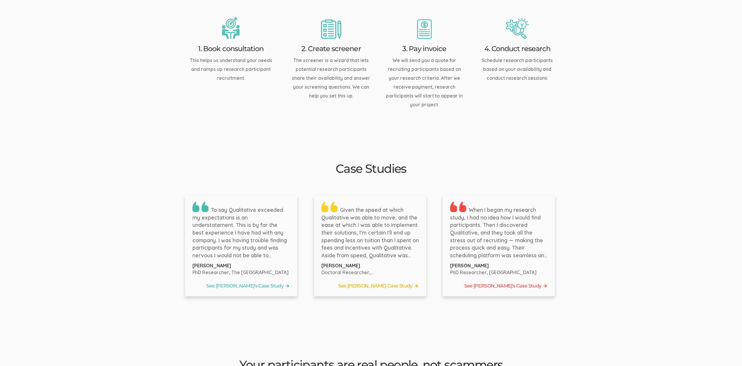
click at [124, 215] on ui-view "Research Participant Recruitment For Doctoral Researchers Book Free Consultatio…" at bounding box center [371, 267] width 742 height 2060
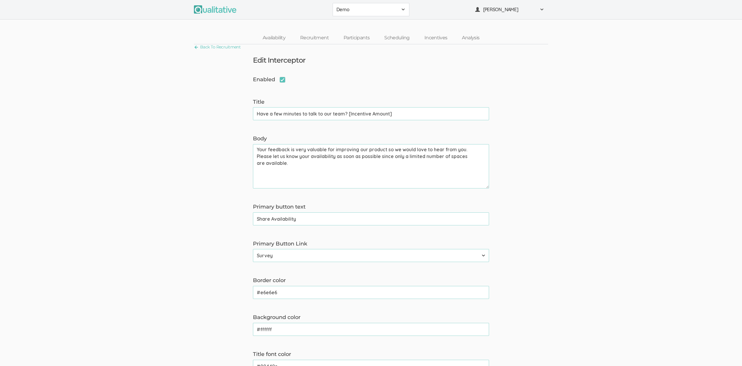
click at [407, 114] on input "Have a few minutes to talk to our team? [Incentive Amount]" at bounding box center [371, 113] width 236 height 13
type input "Have a few minutes to talk to our team?"
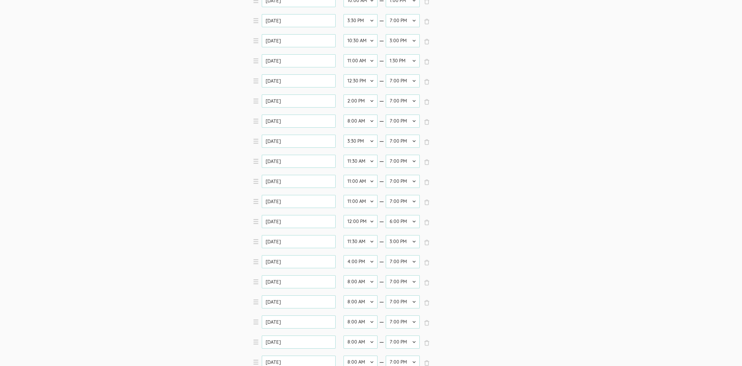
scroll to position [216, 0]
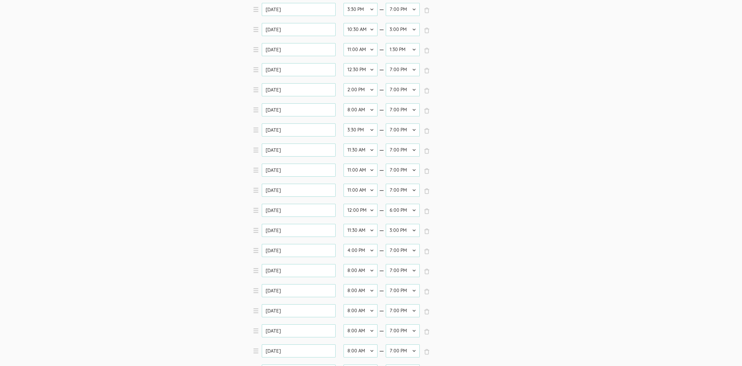
click at [353, 330] on select "12:00 AM 12:30 AM 1:00 AM 1:30 AM 2:00 AM 2:30 AM 3:00 AM 3:30 AM 4:00 AM 4:30 …" at bounding box center [360, 330] width 34 height 13
select select "24"
click at [343, 324] on select "12:00 AM 12:30 AM 1:00 AM 1:30 AM 2:00 AM 2:30 AM 3:00 AM 3:30 AM 4:00 AM 4:30 …" at bounding box center [360, 330] width 34 height 13
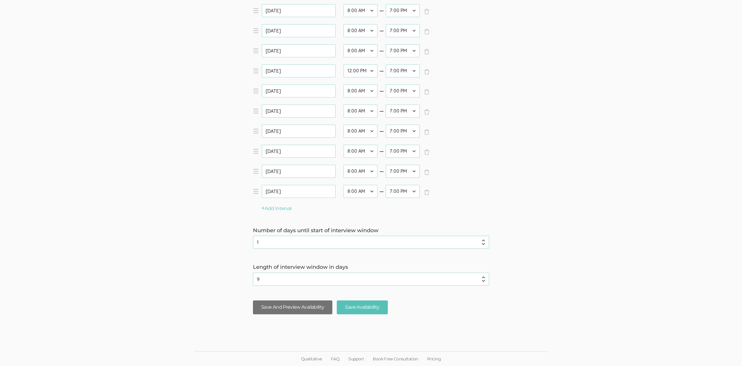
click at [293, 306] on button "Save And Preview Availability" at bounding box center [292, 307] width 79 height 14
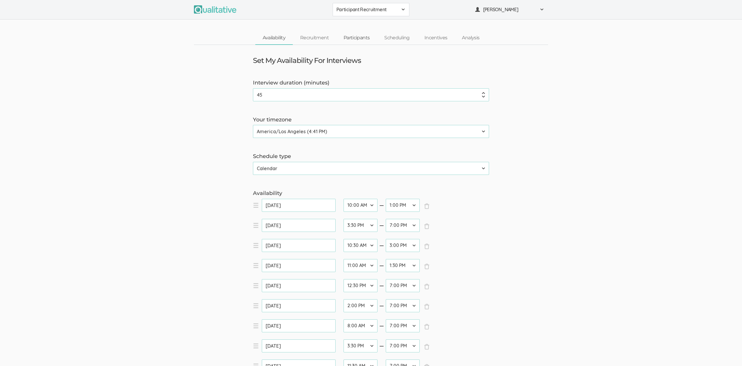
click at [371, 41] on link "Participants" at bounding box center [356, 38] width 41 height 13
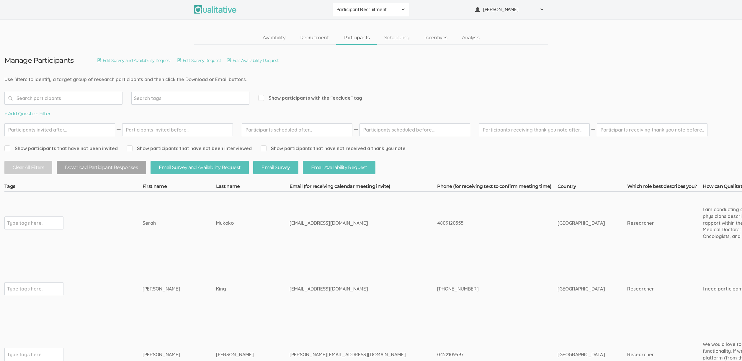
click at [289, 223] on div "[EMAIL_ADDRESS][DOMAIN_NAME]" at bounding box center [351, 223] width 125 height 7
click at [289, 222] on div "[EMAIL_ADDRESS][DOMAIN_NAME]" at bounding box center [351, 223] width 125 height 7
copy tr "[EMAIL_ADDRESS][DOMAIN_NAME]"
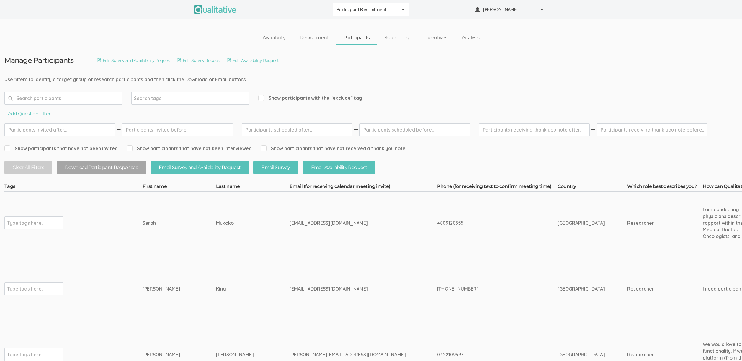
click at [334, 249] on td "[EMAIL_ADDRESS][DOMAIN_NAME]" at bounding box center [363, 223] width 148 height 63
click at [399, 36] on link "Scheduling" at bounding box center [397, 38] width 40 height 13
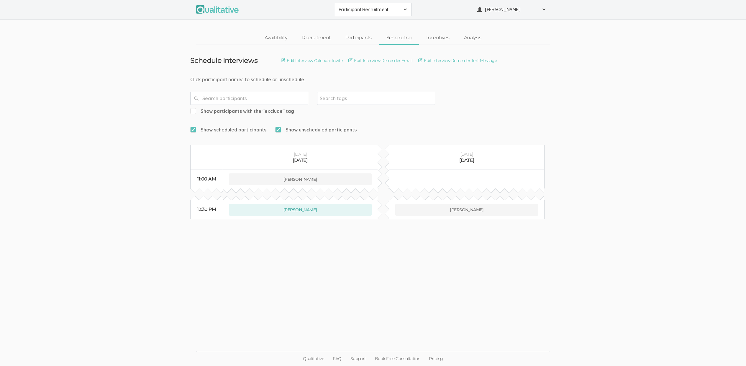
click at [350, 41] on link "Participants" at bounding box center [358, 38] width 41 height 13
